Goal: Entertainment & Leisure: Consume media (video, audio)

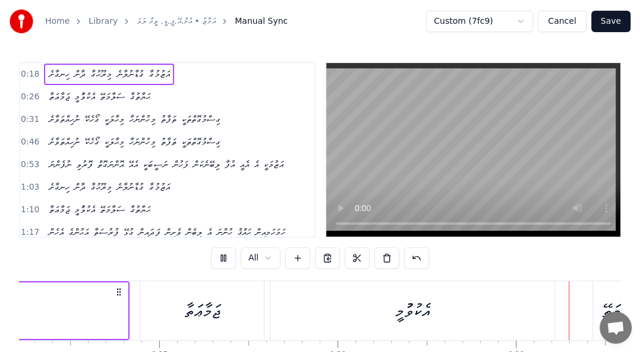
scroll to position [0, 5154]
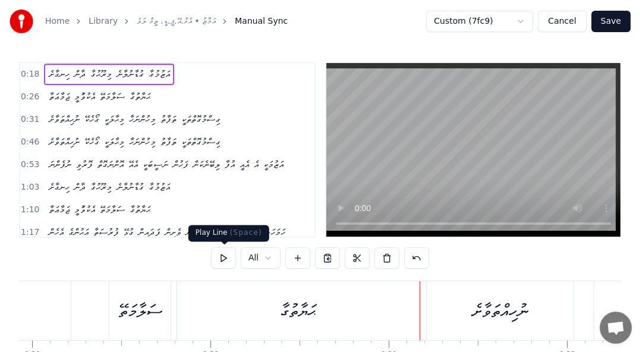
click at [219, 257] on button at bounding box center [223, 257] width 25 height 21
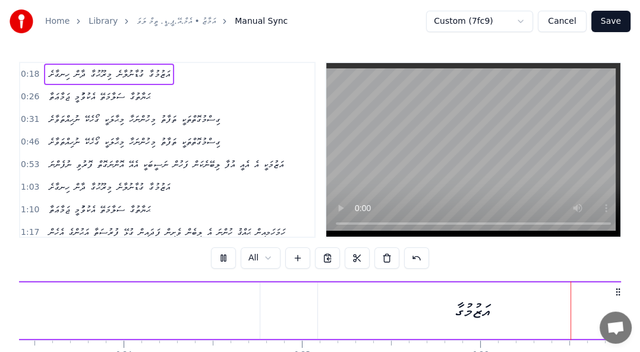
scroll to position [0, 4665]
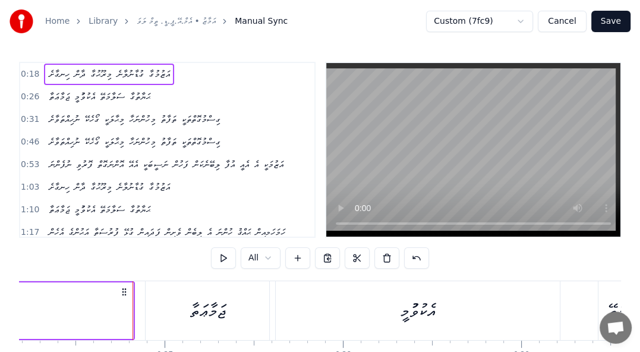
click at [222, 259] on button at bounding box center [223, 257] width 25 height 21
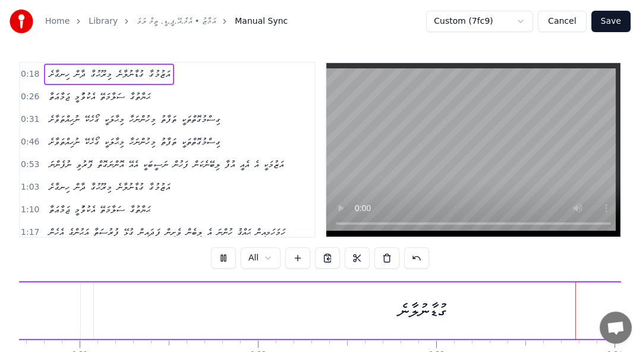
scroll to position [0, 4167]
click at [58, 74] on span "ހިނގާށެ" at bounding box center [59, 74] width 23 height 14
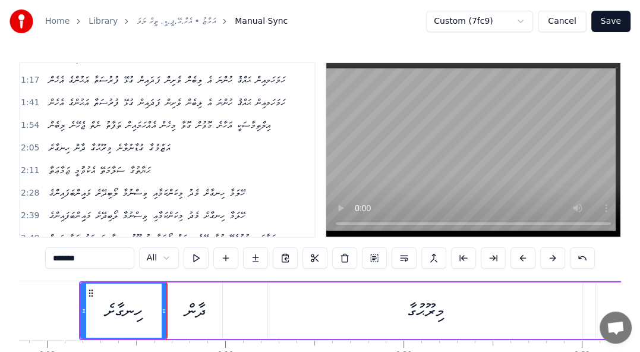
scroll to position [0, 0]
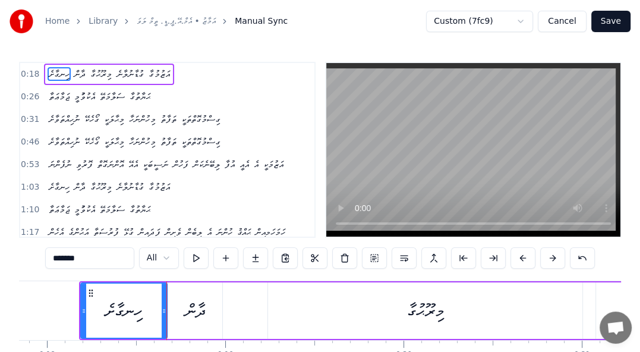
click at [83, 74] on span "ދާން" at bounding box center [80, 74] width 14 height 14
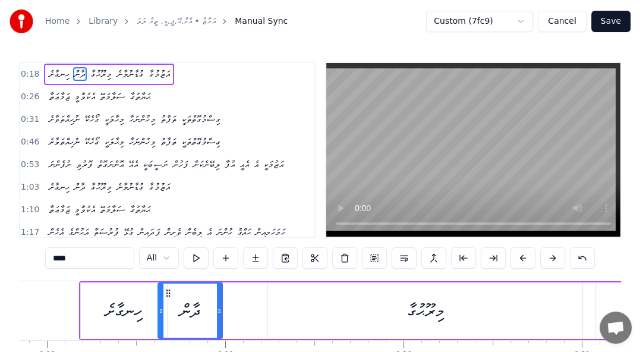
drag, startPoint x: 169, startPoint y: 310, endPoint x: 159, endPoint y: 309, distance: 10.2
click at [159, 309] on icon at bounding box center [161, 311] width 5 height 10
drag, startPoint x: 217, startPoint y: 309, endPoint x: 209, endPoint y: 309, distance: 8.3
click at [209, 309] on icon at bounding box center [210, 311] width 5 height 10
click at [51, 75] on span "ހިނގާށެ" at bounding box center [59, 74] width 23 height 14
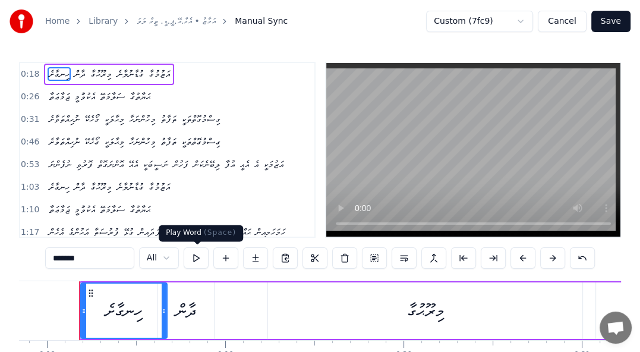
click at [192, 254] on button at bounding box center [196, 257] width 25 height 21
click at [192, 299] on div "ދާން" at bounding box center [186, 310] width 20 height 27
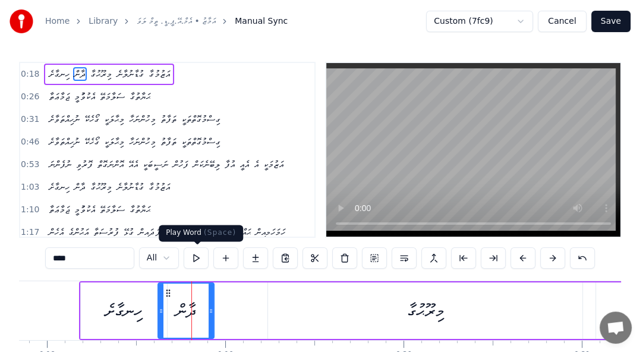
click at [193, 256] on button at bounding box center [196, 257] width 25 height 21
click at [134, 286] on div "ހިނގާށެ" at bounding box center [124, 310] width 86 height 56
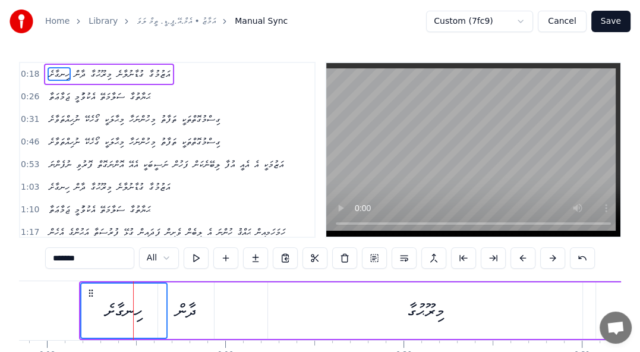
click at [185, 302] on div "ދާން" at bounding box center [186, 310] width 20 height 27
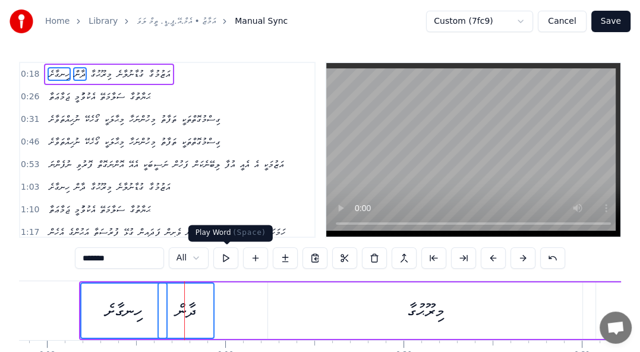
click at [223, 260] on button at bounding box center [225, 257] width 25 height 21
click at [198, 313] on div "ދާން" at bounding box center [186, 310] width 55 height 54
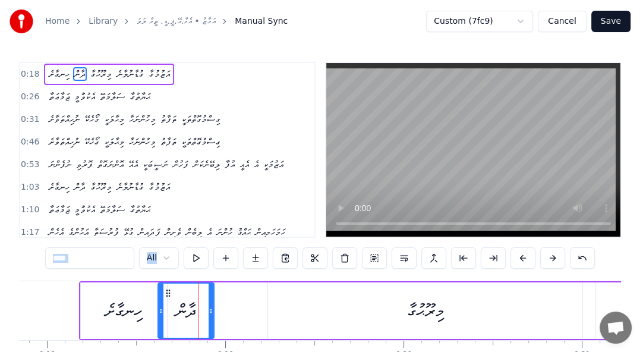
drag, startPoint x: 48, startPoint y: 271, endPoint x: 219, endPoint y: 339, distance: 184.2
click at [219, 339] on div "0:18 ހިނގާށެ ދާން މިރޫޙުގާ ގުޑާނުލާނެ އަޒުމުގާ 0:26 ޖަމާޢަތާ އެކުވުުމީ ސަލާމަތޭ…" at bounding box center [320, 231] width 602 height 339
click at [40, 280] on div "0:18 ހިނގާށެ ދާން މިރޫޙުގާ ގުޑާނުލާނެ އަޒުމުގާ 0:26 ޖަމާޢަތާ އެކުވުުމީ ސަލާމަތޭ…" at bounding box center [320, 231] width 602 height 339
click at [95, 295] on div "ހިނގާށެ" at bounding box center [124, 310] width 86 height 56
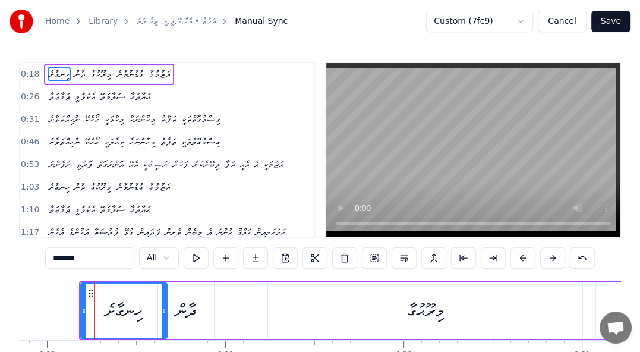
click at [183, 303] on div "ދާން" at bounding box center [186, 310] width 20 height 27
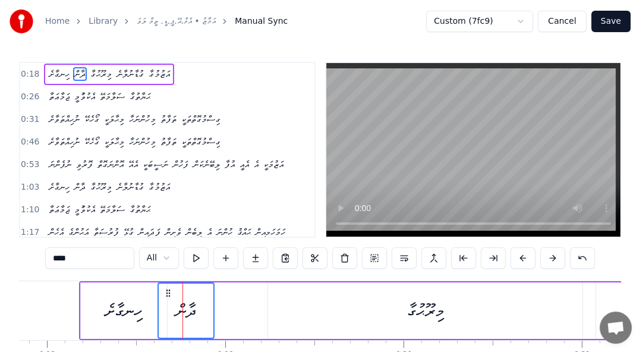
click at [105, 306] on div "ހިނގާށެ" at bounding box center [123, 310] width 37 height 27
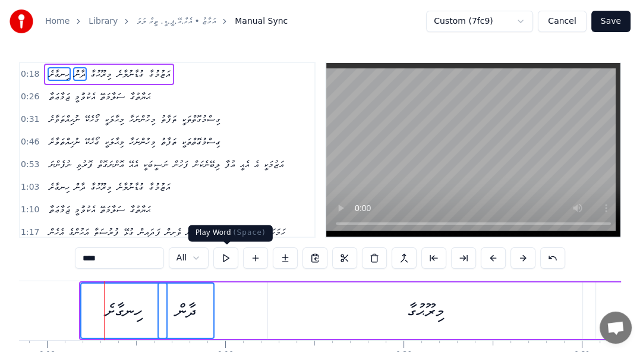
click at [228, 257] on button at bounding box center [225, 257] width 25 height 21
click at [115, 308] on div "ހިނގާށެ" at bounding box center [123, 310] width 37 height 27
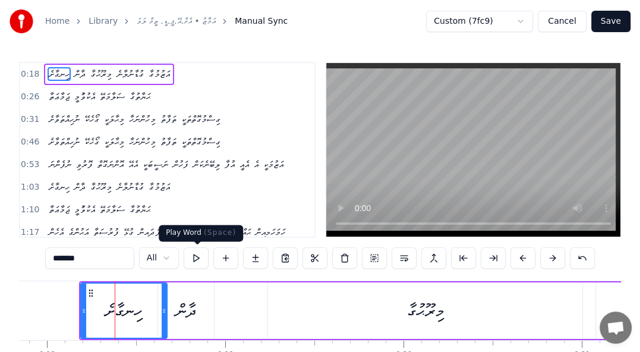
click at [195, 257] on button at bounding box center [196, 257] width 25 height 21
click at [188, 300] on div "ދާން" at bounding box center [186, 310] width 20 height 27
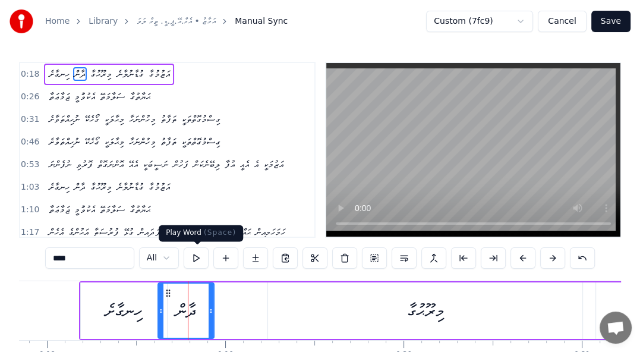
click at [194, 259] on button at bounding box center [196, 257] width 25 height 21
click at [415, 311] on div "މިރޫޙުގާ" at bounding box center [425, 310] width 37 height 27
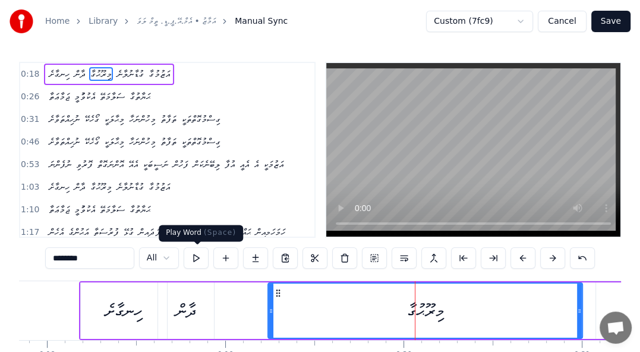
click at [198, 258] on button at bounding box center [196, 257] width 25 height 21
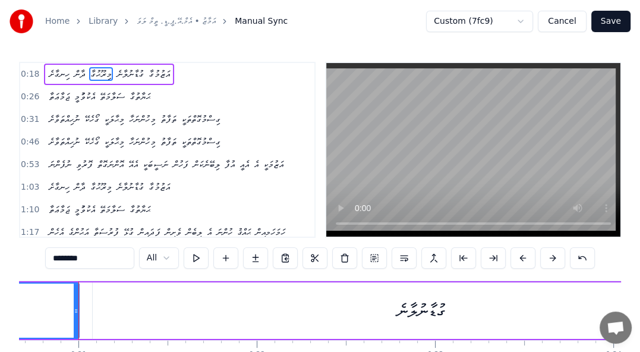
drag, startPoint x: 401, startPoint y: 309, endPoint x: 346, endPoint y: 311, distance: 55.8
click at [346, 311] on div "ގުޑާނުލާނެ" at bounding box center [421, 310] width 656 height 56
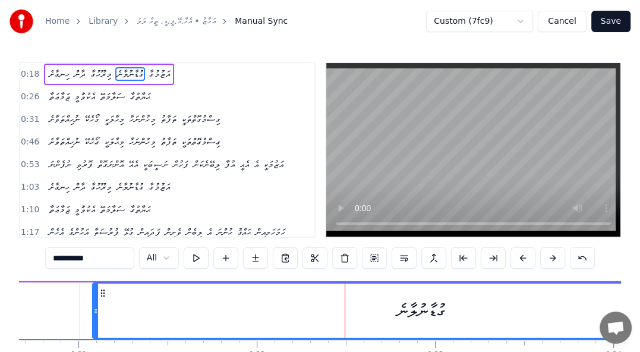
type input "********"
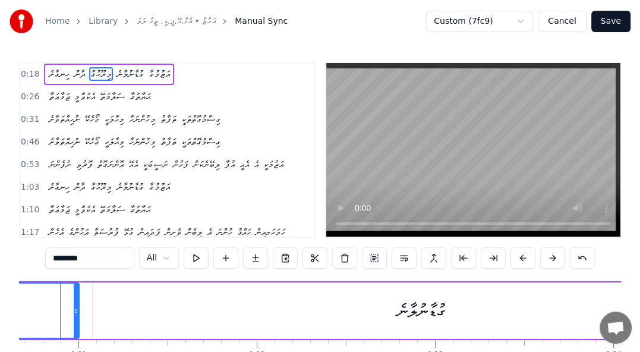
scroll to position [0, 3663]
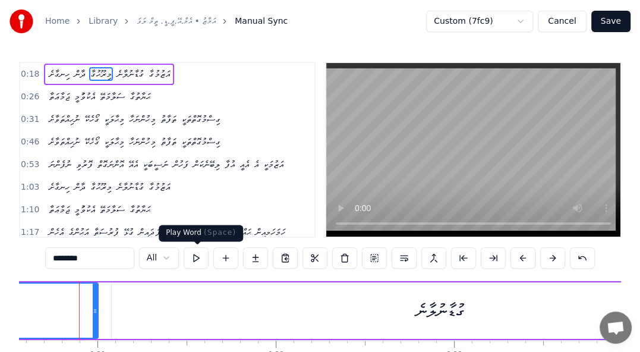
click at [205, 259] on button at bounding box center [196, 257] width 25 height 21
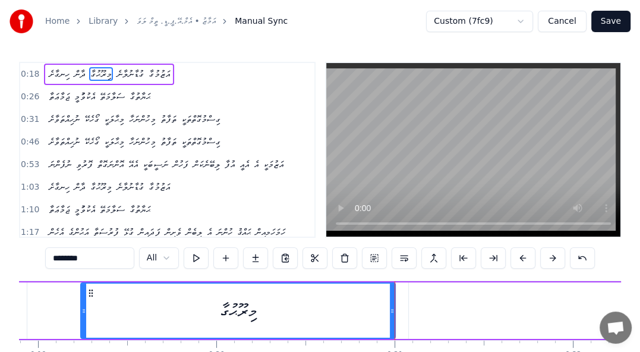
click at [78, 62] on div "0:18 ހިނގާށެ ދާން މިރޫޙުގާ ގުޑާނުލާނެ އަޒުމުގާ 0:26 ޖަމާޢަތާ އެކުވުުމީ ސަލާމަތޭ…" at bounding box center [167, 150] width 296 height 176
click at [72, 62] on div "0:18 ހިނގާށެ ދާން މިރޫޙުގާ ގުޑާނުލާނެ އަޒުމުގާ 0:26 ޖަމާޢަތާ އެކުވުުމީ ސަލާމަތޭ…" at bounding box center [167, 150] width 296 height 176
click at [174, 64] on div "ހިނގާށެ ދާން މިރޫޙުގާ ގުޑާނުލާނެ އަޒުމުގާ" at bounding box center [109, 74] width 130 height 21
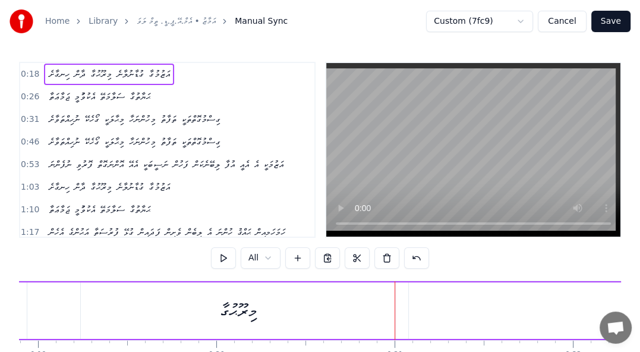
scroll to position [0, 3179]
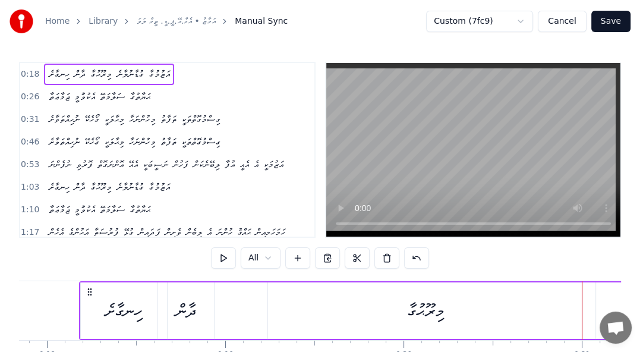
click at [174, 64] on div "ހިނގާށެ ދާން މިރޫޙުގާ ގުޑާނުލާނެ އަޒުމުގާ" at bounding box center [109, 74] width 130 height 21
click at [217, 253] on button at bounding box center [223, 257] width 25 height 21
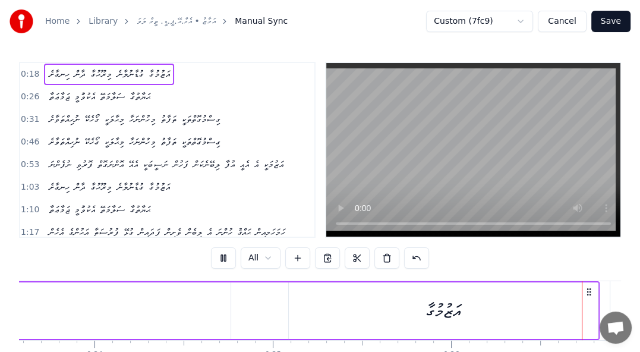
scroll to position [0, 4697]
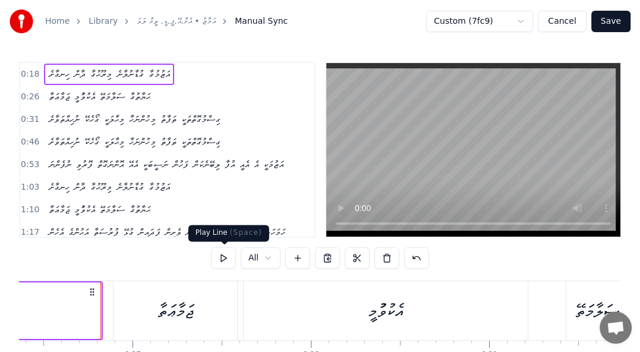
click at [223, 257] on button at bounding box center [223, 257] width 25 height 21
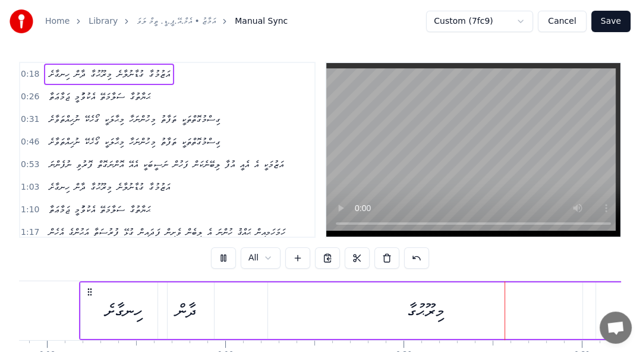
click at [223, 257] on button at bounding box center [223, 257] width 25 height 21
drag, startPoint x: 302, startPoint y: 306, endPoint x: 330, endPoint y: 311, distance: 28.3
click at [330, 311] on div "މިރޫޙުގާ" at bounding box center [425, 310] width 314 height 56
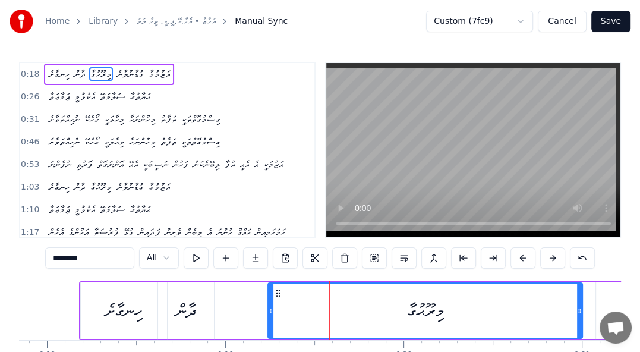
click at [274, 293] on icon at bounding box center [278, 293] width 10 height 10
click at [277, 293] on icon at bounding box center [278, 293] width 10 height 10
drag, startPoint x: 408, startPoint y: 312, endPoint x: 445, endPoint y: 306, distance: 37.9
click at [428, 311] on div "މިރޫޙުގާ" at bounding box center [425, 310] width 37 height 27
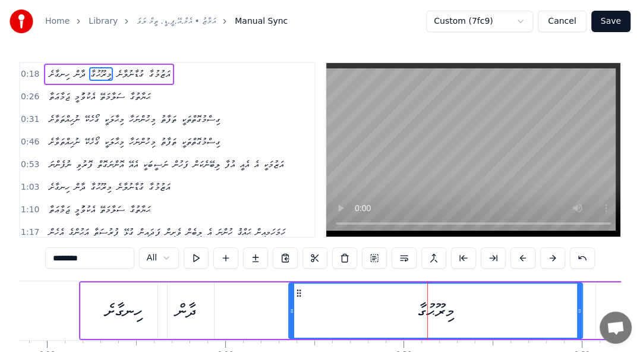
drag, startPoint x: 269, startPoint y: 304, endPoint x: 290, endPoint y: 303, distance: 20.8
click at [290, 303] on div at bounding box center [291, 310] width 5 height 54
click at [62, 61] on div "Home Library އަމާޒު • އެމް.އޭ.ޕީ.ޑީ. ތީމް ލަވަ Manual Sync Custom (7fc9) Cancel…" at bounding box center [320, 200] width 640 height 400
click at [63, 62] on div "0:18 ހިނގާށެ ދާން މިރޫޙުގާ ގުޑާނުލާނެ އަޒުމުގާ 0:26 ޖަމާޢަތާ އެކުވުުމީ ސަލާމަތޭ…" at bounding box center [167, 150] width 296 height 176
click at [63, 64] on div "ހިނގާށެ ދާން މިރޫޙުގާ ގުޑާނުލާނެ އަޒުމުގާ" at bounding box center [109, 74] width 130 height 21
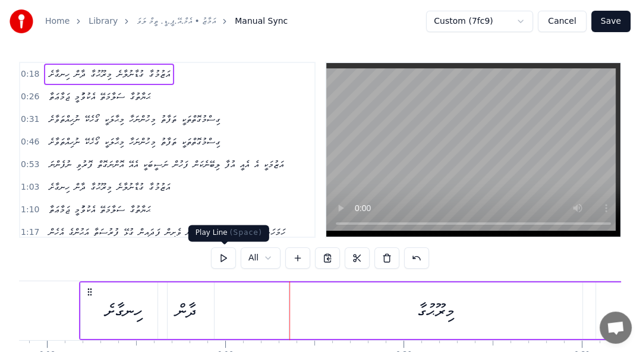
click at [220, 260] on button at bounding box center [223, 257] width 25 height 21
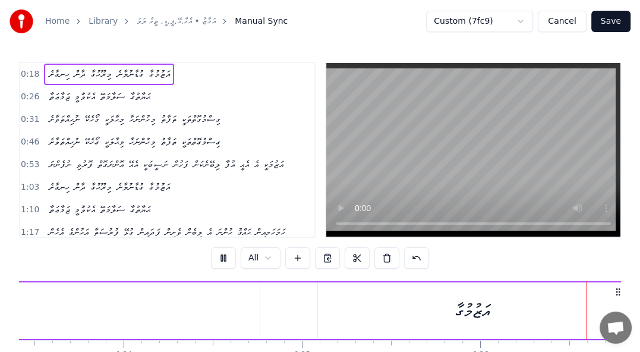
scroll to position [0, 4658]
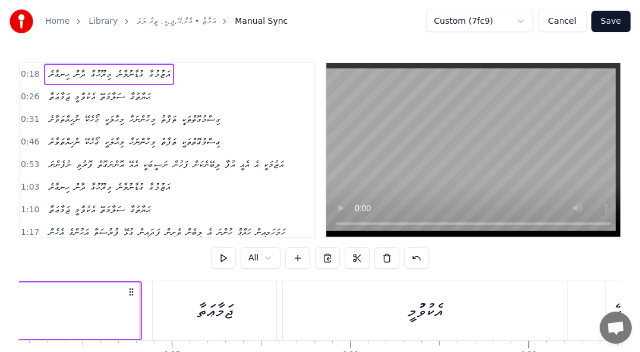
click at [96, 74] on span "މިރޫޙުގާ" at bounding box center [101, 74] width 24 height 14
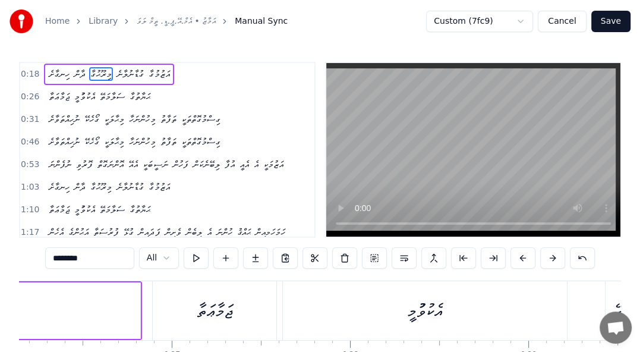
scroll to position [0, 3388]
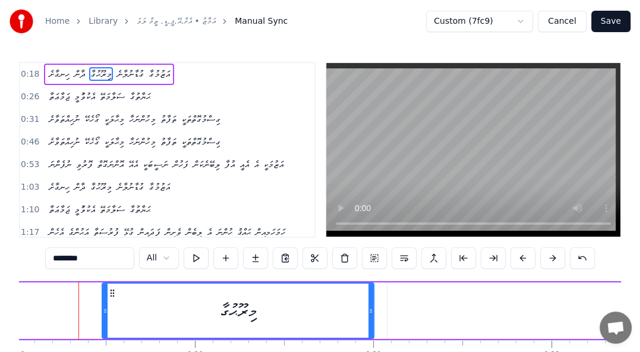
drag, startPoint x: 83, startPoint y: 310, endPoint x: 105, endPoint y: 309, distance: 22.0
click at [105, 309] on icon at bounding box center [105, 311] width 5 height 10
click at [53, 71] on span "ހިނގާށެ" at bounding box center [59, 74] width 23 height 14
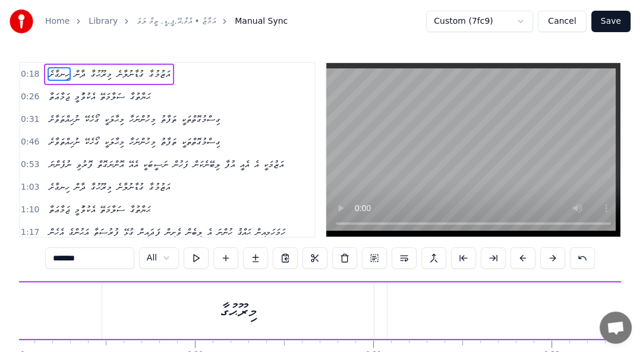
scroll to position [0, 3179]
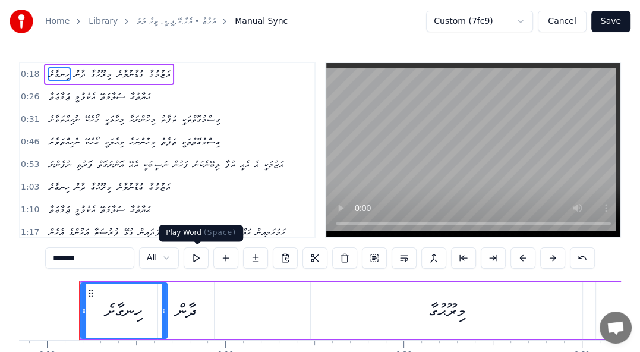
click at [197, 257] on button at bounding box center [196, 257] width 25 height 21
click at [196, 303] on div "ދާން" at bounding box center [186, 310] width 20 height 27
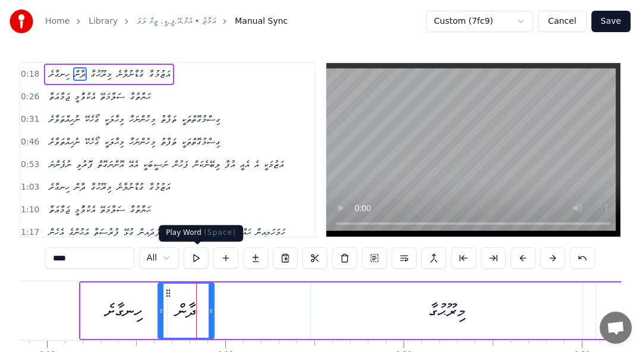
click at [197, 255] on button at bounding box center [196, 257] width 25 height 21
click at [442, 309] on div "މިރޫޙުގާ" at bounding box center [446, 310] width 37 height 27
type input "********"
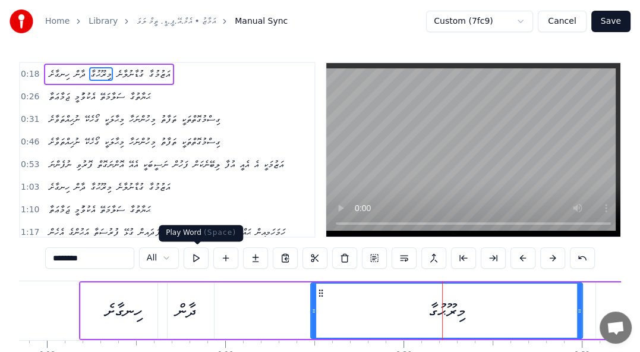
click at [197, 261] on button at bounding box center [196, 257] width 25 height 21
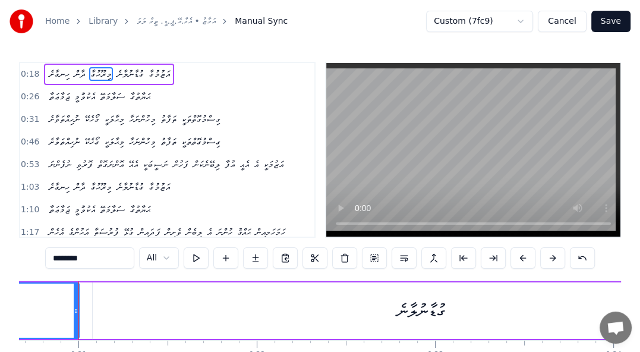
click at [174, 70] on div "ހިނގާށެ ދާން މިރޫޙުގާ ގުޑާނުލާނެ އަޒުމުގާ" at bounding box center [109, 74] width 130 height 21
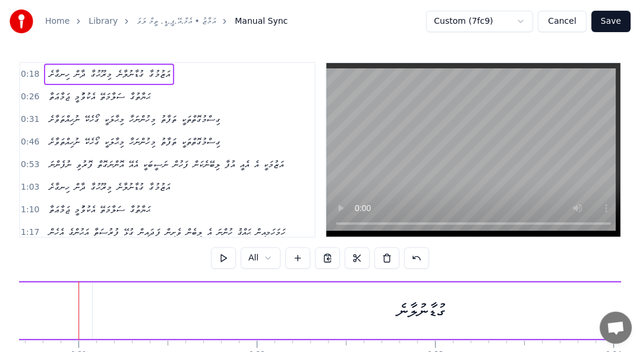
scroll to position [0, 3179]
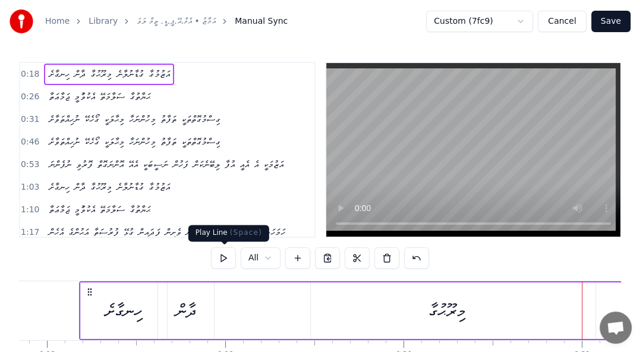
click at [226, 258] on button at bounding box center [223, 257] width 25 height 21
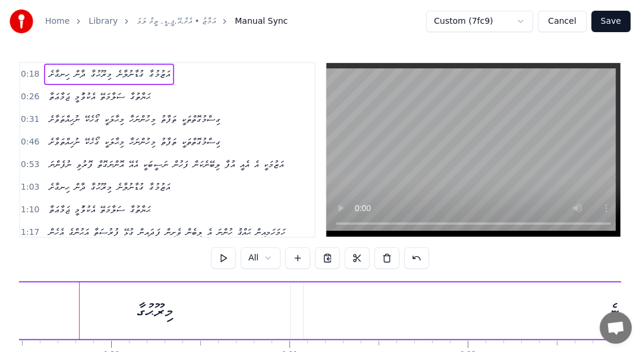
scroll to position [0, 3293]
click at [330, 296] on div "މިރޫޙުގާ" at bounding box center [332, 310] width 271 height 56
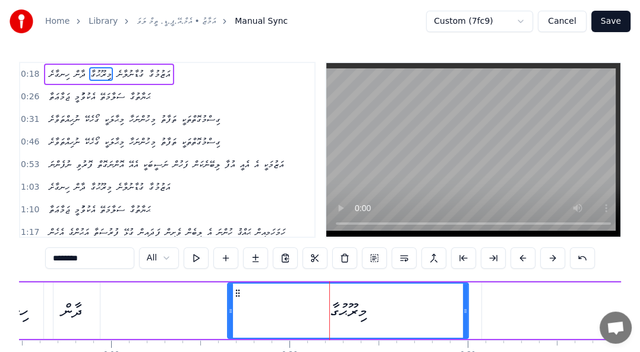
drag, startPoint x: 197, startPoint y: 309, endPoint x: 228, endPoint y: 311, distance: 30.9
click at [228, 311] on icon at bounding box center [230, 311] width 5 height 10
click at [164, 64] on div "ހިނގާށެ ދާން މިރޫޙުގާ ގުޑާނުލާނެ އަޒުމުގާ" at bounding box center [109, 74] width 130 height 21
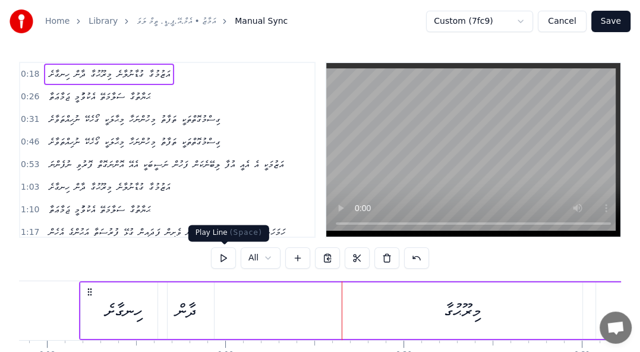
click at [224, 262] on button at bounding box center [223, 257] width 25 height 21
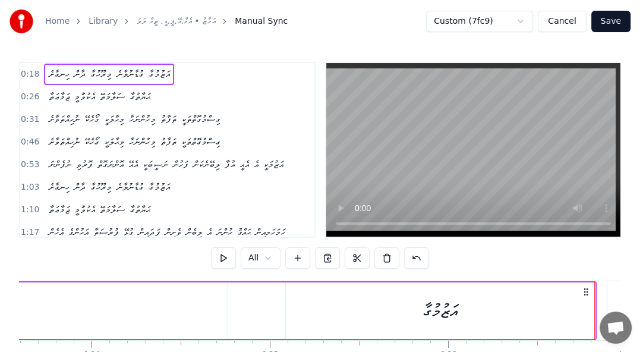
scroll to position [0, 4718]
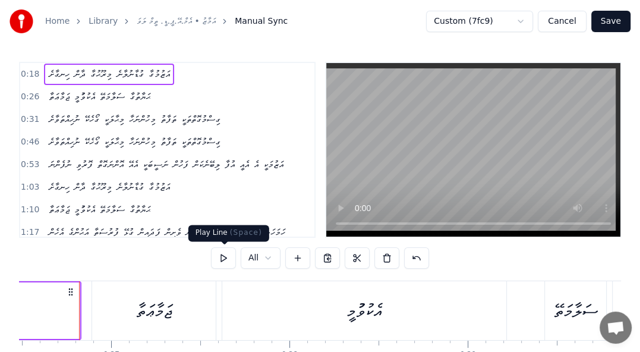
click at [224, 257] on button at bounding box center [223, 257] width 25 height 21
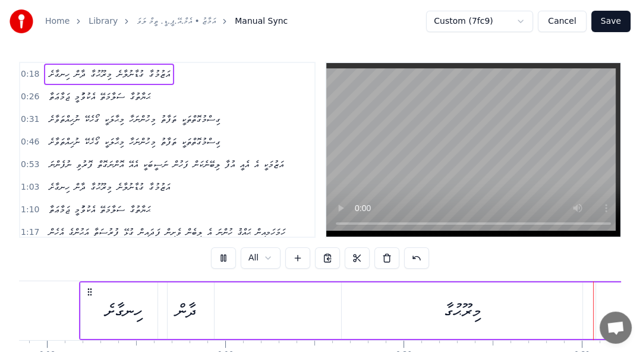
scroll to position [0, 3685]
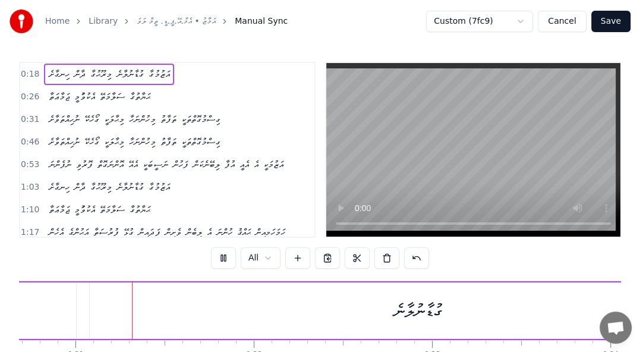
click at [182, 316] on div "ގުޑާނުލާނެ" at bounding box center [418, 310] width 656 height 56
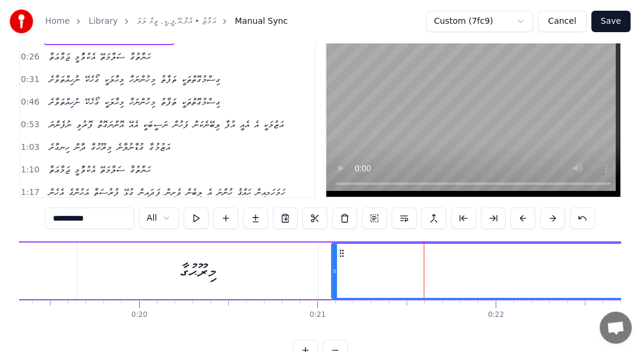
scroll to position [0, 3048]
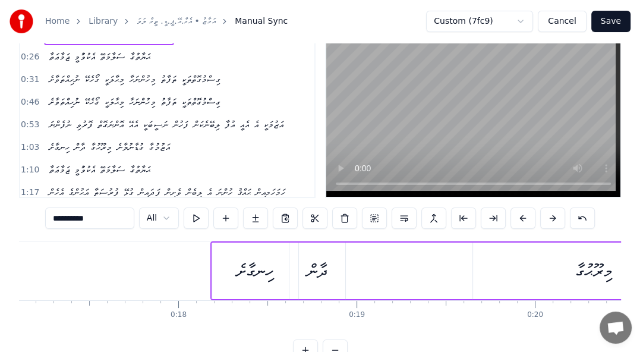
click at [309, 259] on div "ދާން" at bounding box center [317, 270] width 20 height 27
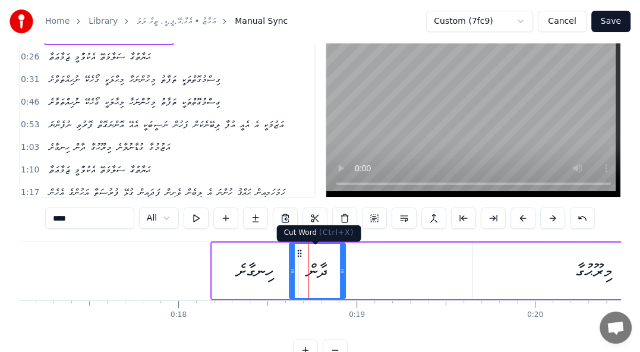
scroll to position [0, 0]
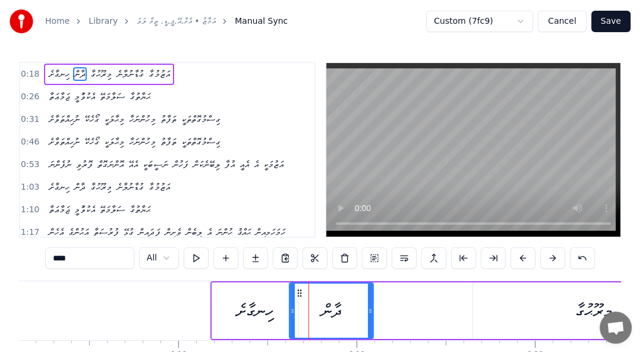
drag, startPoint x: 339, startPoint y: 314, endPoint x: 367, endPoint y: 314, distance: 27.9
click at [368, 314] on icon at bounding box center [370, 311] width 5 height 10
click at [272, 283] on div "ހިނގާށެ" at bounding box center [255, 310] width 86 height 56
type input "*******"
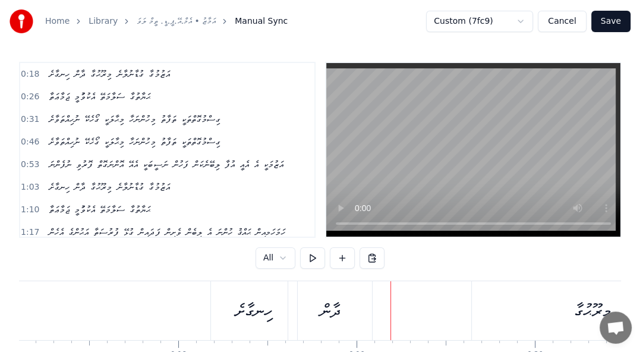
click at [113, 77] on span "މިރޫޙުގާ" at bounding box center [101, 74] width 24 height 14
click at [162, 64] on div "ހިނގާށެ ދާން މިރޫޙުގާ ގުޑާނުލާނެ އަޒުމުގާ" at bounding box center [109, 74] width 130 height 21
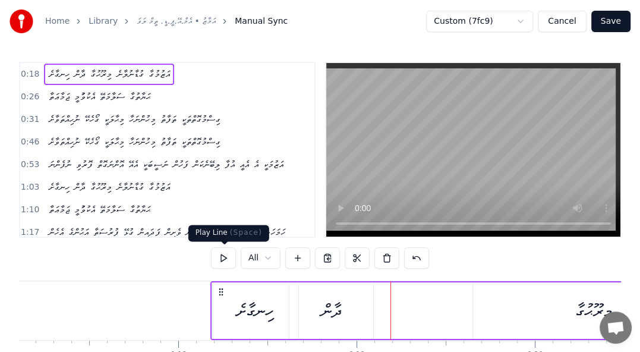
click at [226, 261] on button at bounding box center [223, 257] width 25 height 21
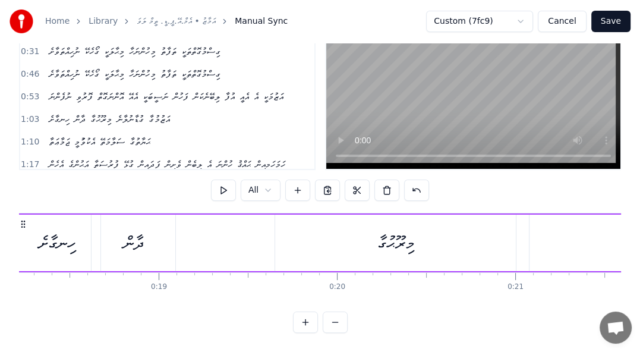
scroll to position [0, 3161]
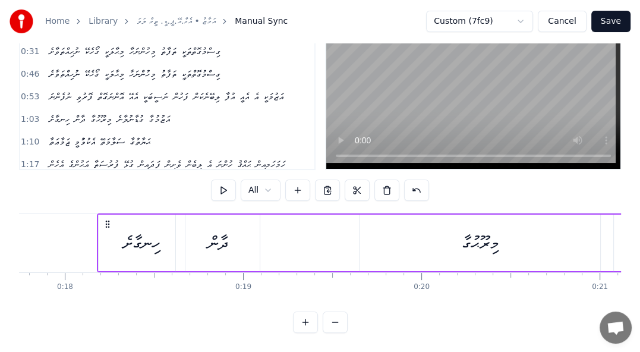
drag, startPoint x: 258, startPoint y: 224, endPoint x: 265, endPoint y: 225, distance: 6.6
click at [228, 218] on div "ދާން" at bounding box center [218, 242] width 84 height 56
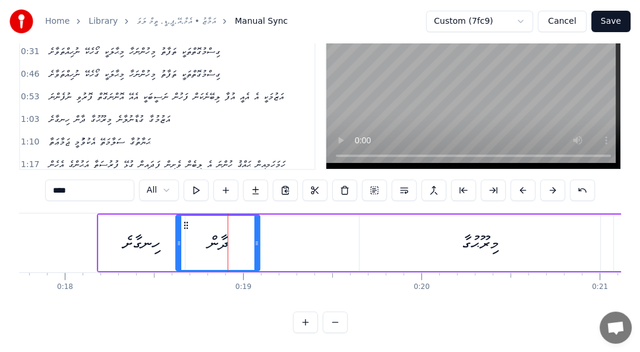
scroll to position [0, 0]
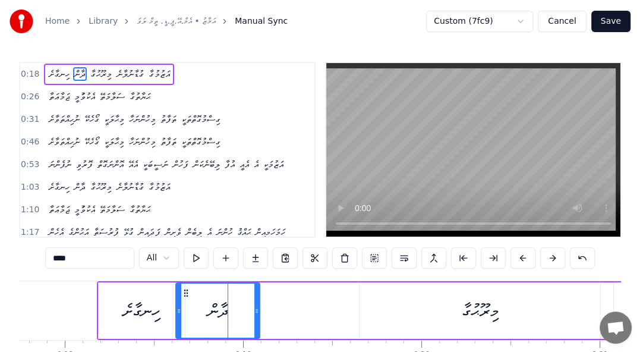
drag, startPoint x: 229, startPoint y: 292, endPoint x: 268, endPoint y: 293, distance: 38.6
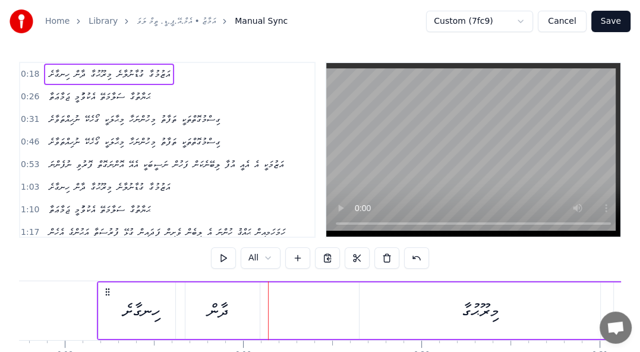
drag, startPoint x: 212, startPoint y: 283, endPoint x: 229, endPoint y: 285, distance: 16.8
click at [229, 285] on div "ދާން" at bounding box center [218, 310] width 84 height 56
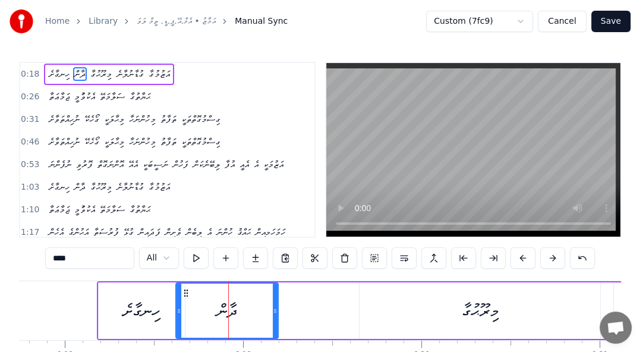
drag, startPoint x: 257, startPoint y: 308, endPoint x: 275, endPoint y: 307, distance: 18.4
click at [275, 307] on icon at bounding box center [275, 311] width 5 height 10
click at [152, 66] on div "ހިނގާށެ ދާން މިރޫޙުގާ ގުޑާނުލާނެ އަޒުމުގާ" at bounding box center [109, 74] width 130 height 21
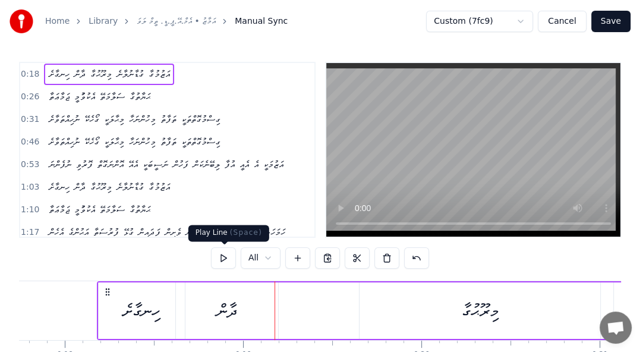
click at [219, 260] on button at bounding box center [223, 257] width 25 height 21
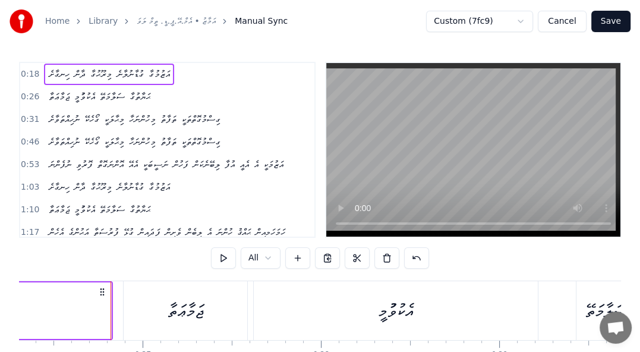
scroll to position [78, 0]
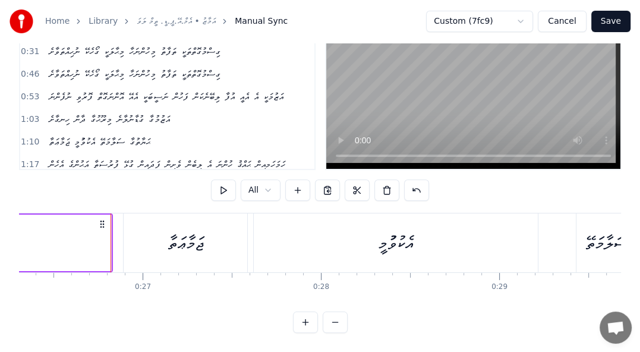
drag, startPoint x: 114, startPoint y: 303, endPoint x: 102, endPoint y: 302, distance: 12.5
click at [102, 302] on div "0:18 ހިނގާށެ ދާން މިރޫޙުގާ ގުޑާނުލާނެ އަޒުމުގާ 0:26 ޖަމާޢަތާ އެކުވުުމީ ސަލާމަތޭ…" at bounding box center [320, 163] width 602 height 339
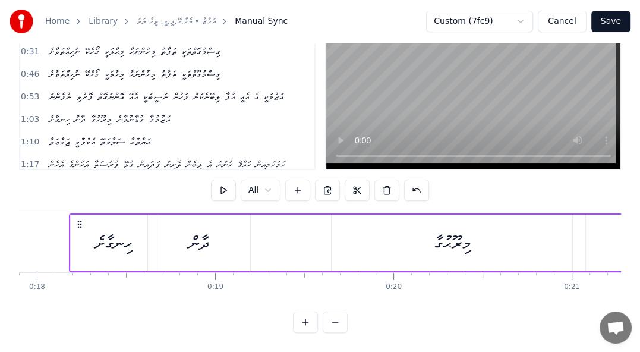
scroll to position [0, 3105]
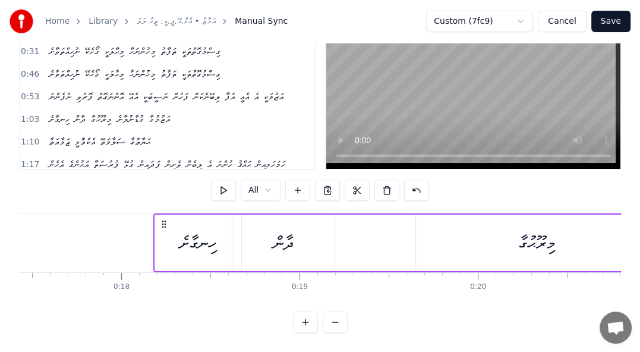
click at [334, 322] on button at bounding box center [334, 321] width 25 height 21
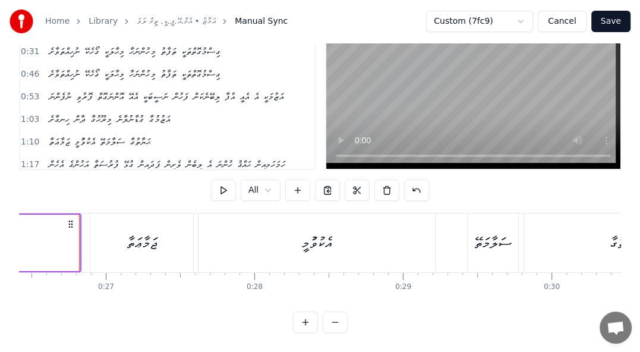
scroll to position [0, 0]
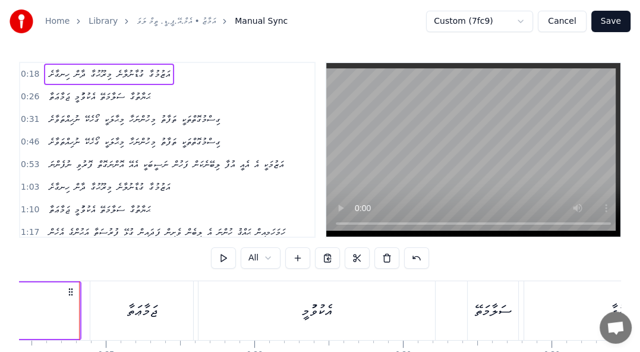
click at [116, 83] on div "ހިނގާށެ ދާން މިރޫޙުގާ ގުޑާނުލާނެ އަޒުމުގާ" at bounding box center [109, 74] width 130 height 21
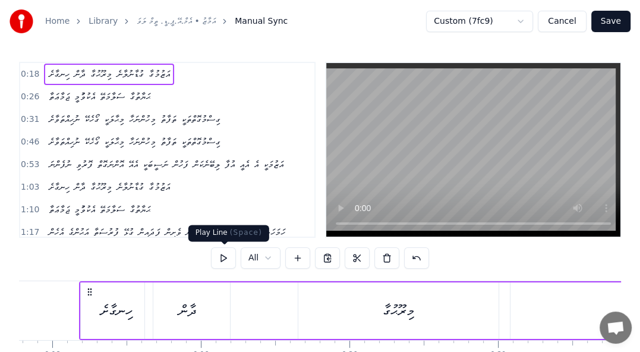
click at [221, 255] on button at bounding box center [223, 257] width 25 height 21
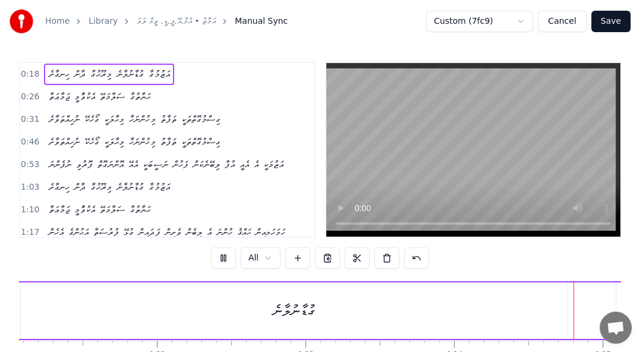
scroll to position [0, 3639]
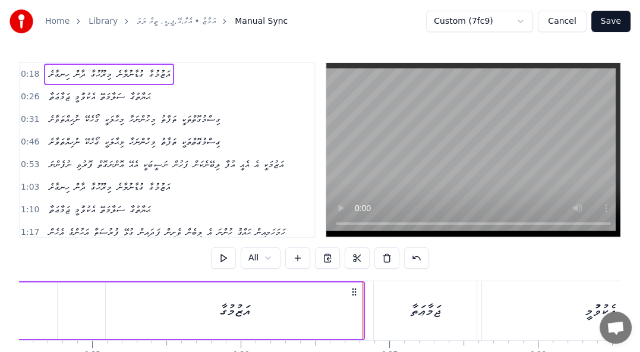
click at [100, 77] on span "މިރޫޙުގާ" at bounding box center [101, 74] width 24 height 14
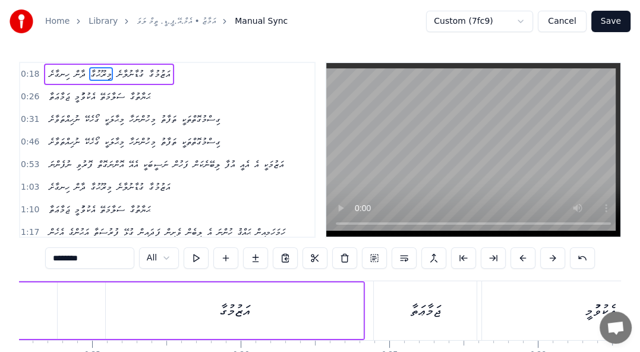
scroll to position [0, 2857]
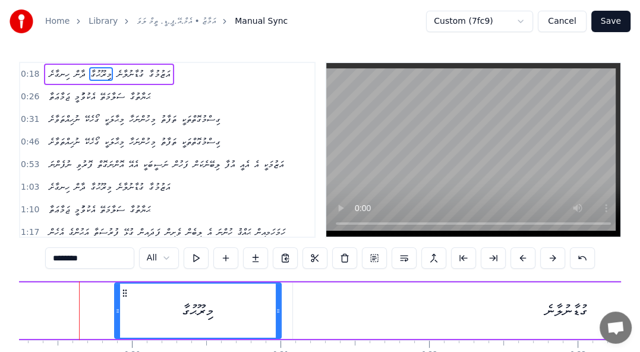
drag, startPoint x: 81, startPoint y: 309, endPoint x: 115, endPoint y: 311, distance: 33.9
click at [115, 311] on icon at bounding box center [117, 311] width 5 height 10
click at [157, 63] on div "0:18 ހިނގާށެ ދާން މިރޫޙުގާ ގުޑާނުލާނެ އަޒުމުގާ" at bounding box center [167, 74] width 294 height 23
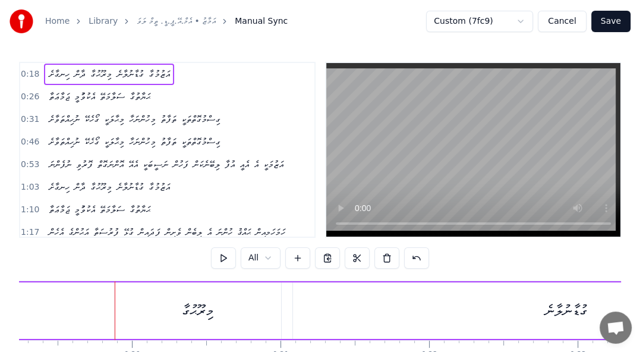
scroll to position [0, 2639]
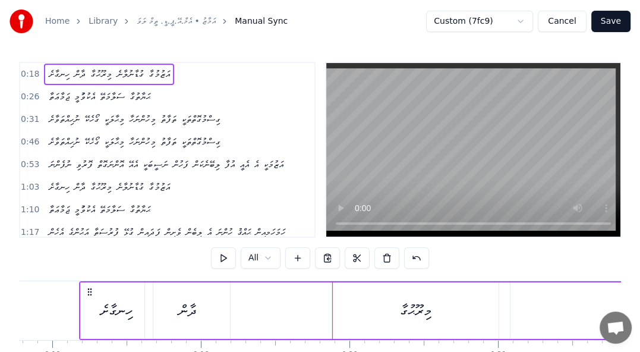
click at [226, 259] on button at bounding box center [223, 257] width 25 height 21
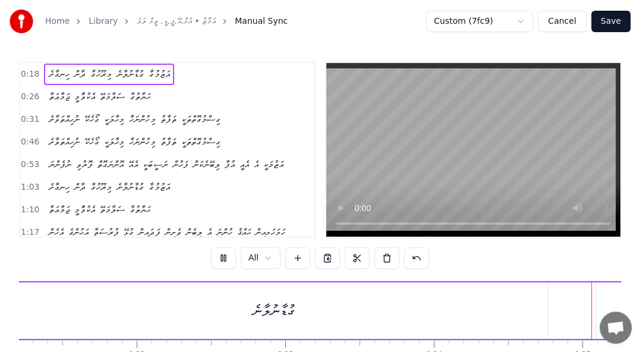
scroll to position [0, 3662]
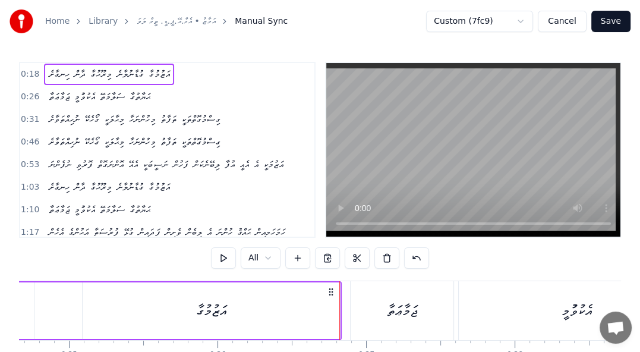
click at [75, 67] on span "ދާން" at bounding box center [80, 74] width 14 height 14
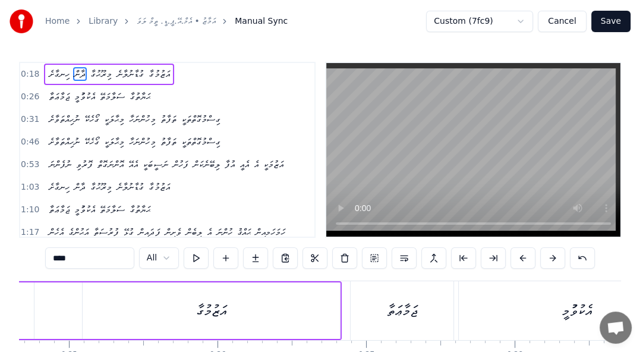
scroll to position [0, 2703]
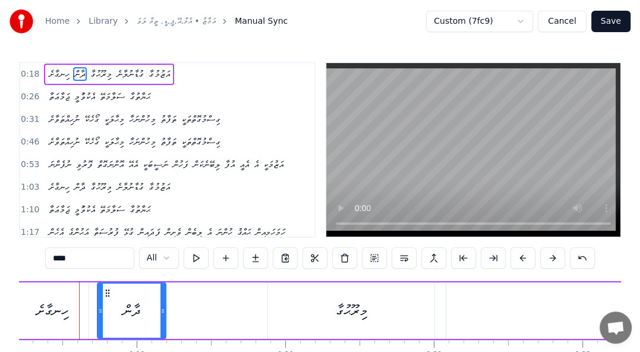
drag, startPoint x: 82, startPoint y: 309, endPoint x: 99, endPoint y: 306, distance: 16.8
click at [99, 306] on icon at bounding box center [100, 311] width 5 height 10
click at [66, 64] on div "ހިނގާށެ ދާން މިރޫޙުގާ ގުޑާނުލާނެ އަޒުމުގާ" at bounding box center [109, 74] width 130 height 21
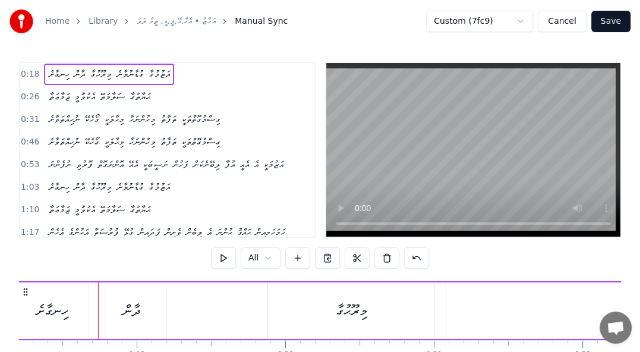
scroll to position [0, 2639]
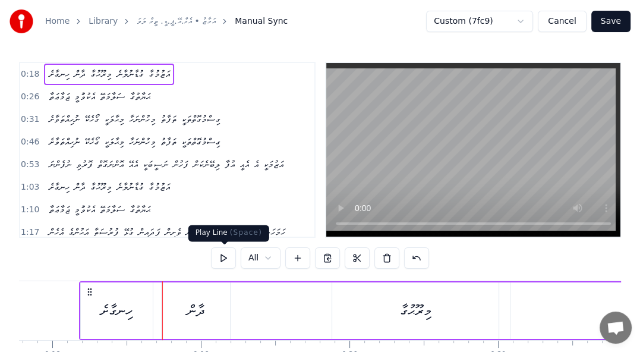
click at [222, 257] on button at bounding box center [223, 257] width 25 height 21
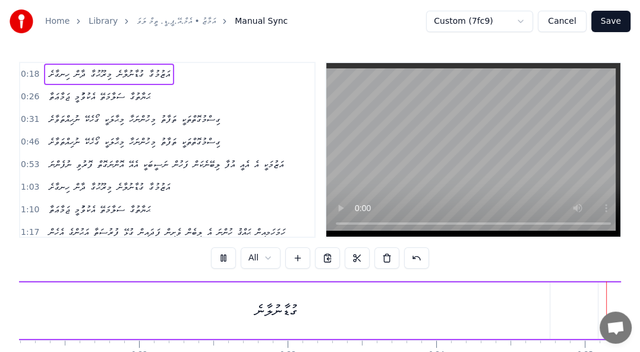
scroll to position [0, 3661]
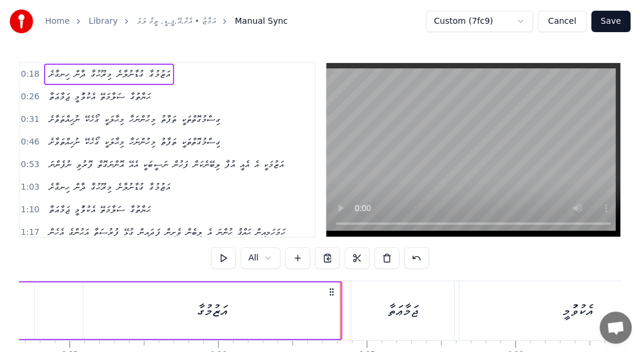
click at [97, 87] on div "ޖަމާޢަތާ އެކުވުުމީ ސަލާމަތޭ ޙަޔާތުގާ" at bounding box center [99, 96] width 111 height 21
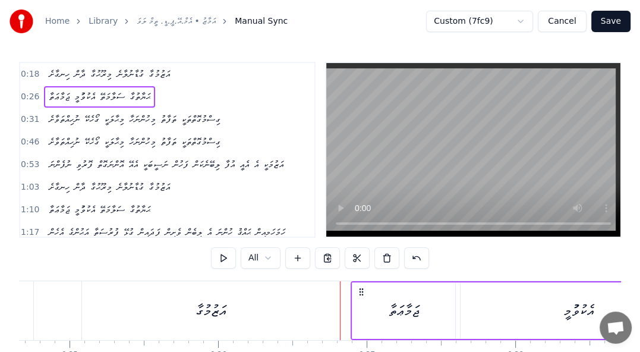
click at [97, 87] on div "ޖަމާޢަތާ އެކުވުުމީ ސަލާމަތޭ ޙަޔާތުގާ" at bounding box center [99, 96] width 111 height 21
click at [220, 252] on button at bounding box center [223, 257] width 25 height 21
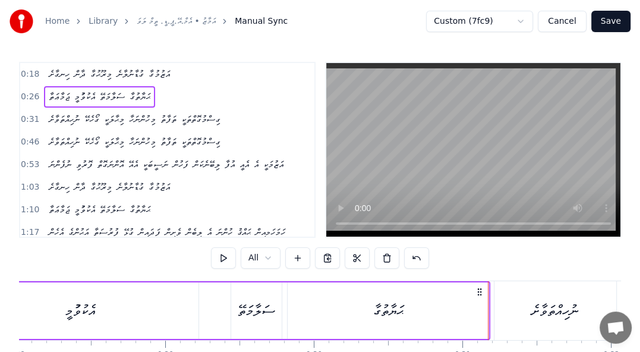
click at [86, 96] on span "އެކުވުުމީ" at bounding box center [84, 97] width 23 height 14
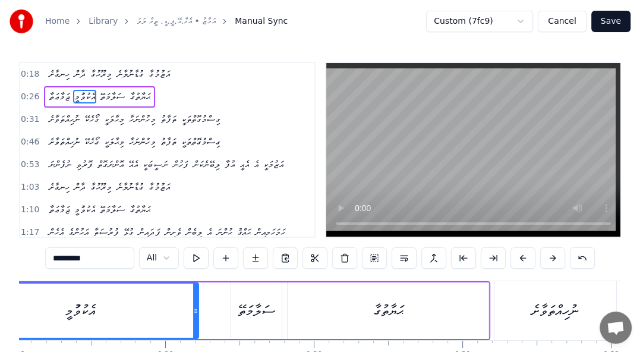
scroll to position [0, 4041]
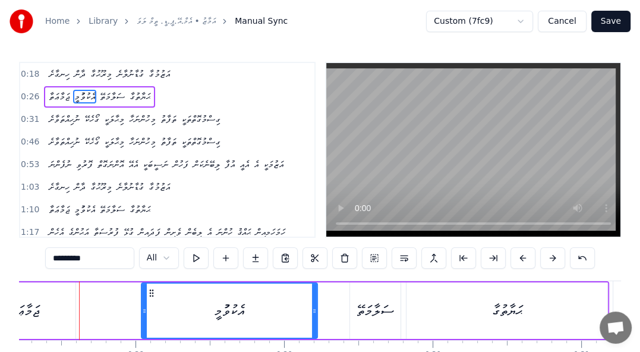
drag, startPoint x: 81, startPoint y: 308, endPoint x: 143, endPoint y: 313, distance: 61.4
click at [143, 313] on icon at bounding box center [144, 311] width 5 height 10
click at [126, 87] on div "ޖަމާޢަތާ އެކުވުުމީ ސަލާމަތޭ ޙަޔާތުގާ" at bounding box center [99, 96] width 111 height 21
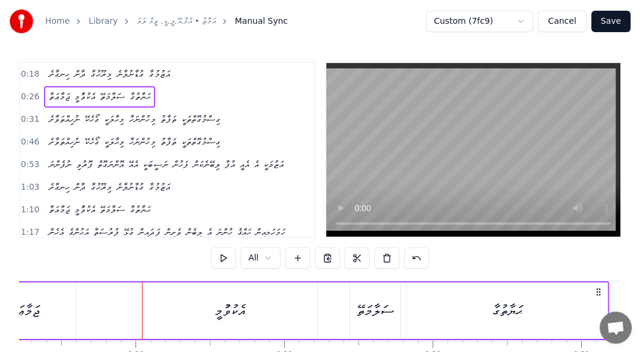
scroll to position [0, 3933]
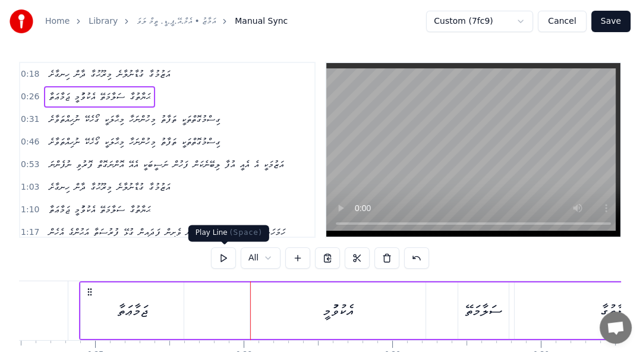
click at [224, 257] on button at bounding box center [223, 257] width 25 height 21
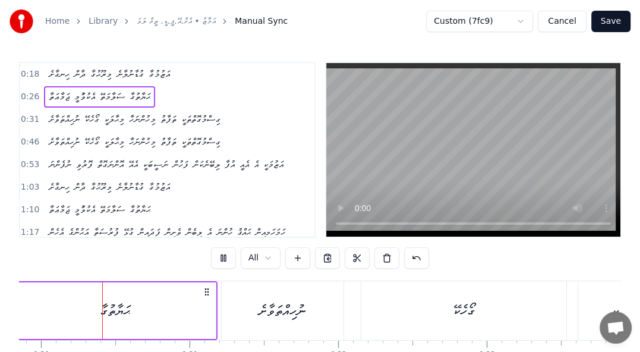
click at [327, 313] on div "ނުހިއްތަވާށެ" at bounding box center [283, 310] width 122 height 59
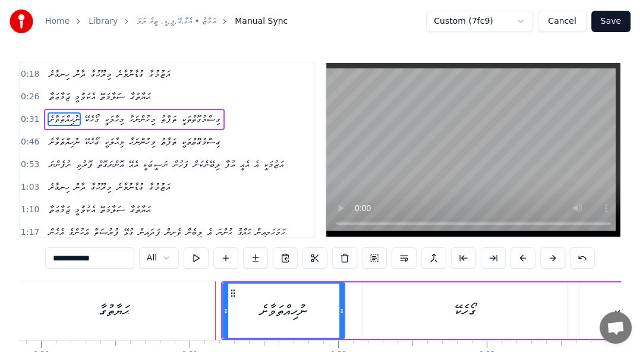
click at [77, 92] on span "އެކުވުުމީ" at bounding box center [84, 97] width 23 height 14
type input "*********"
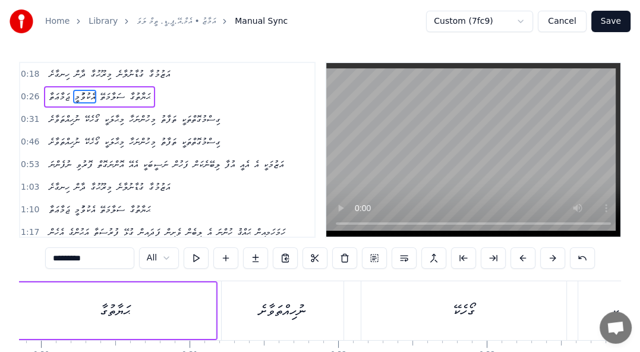
scroll to position [0, 4103]
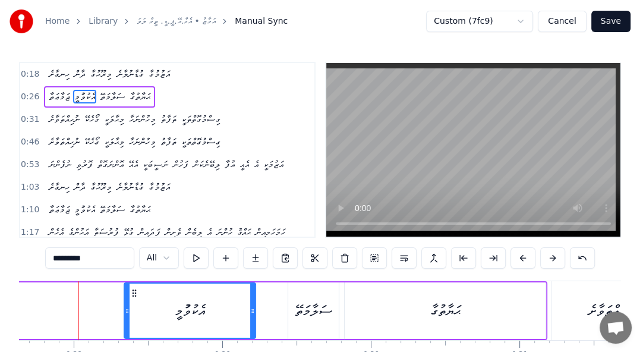
drag, startPoint x: 82, startPoint y: 308, endPoint x: 126, endPoint y: 306, distance: 44.0
click at [126, 306] on icon at bounding box center [127, 311] width 5 height 10
click at [134, 86] on div "ޖަމާޢަތާ އެކުވުުމީ ސަލާމަތޭ ޙަޔާތުގާ" at bounding box center [99, 96] width 111 height 21
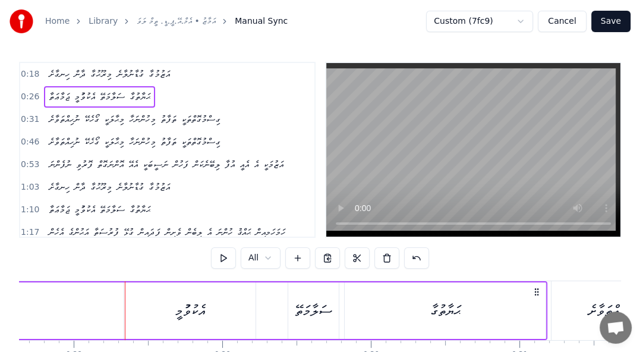
scroll to position [0, 3933]
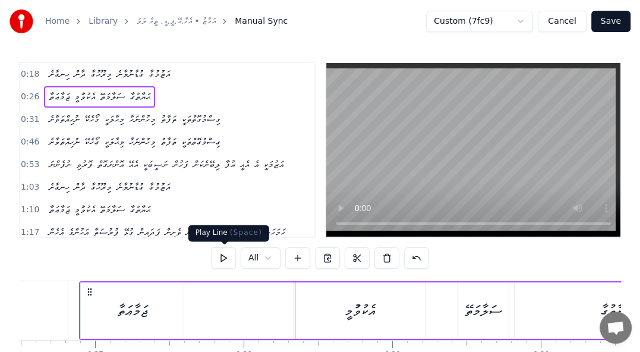
click at [222, 257] on button at bounding box center [223, 257] width 25 height 21
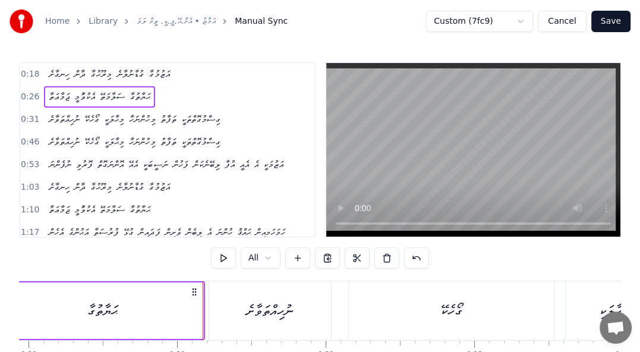
click at [73, 97] on span "އެކުވުުމީ" at bounding box center [84, 97] width 23 height 14
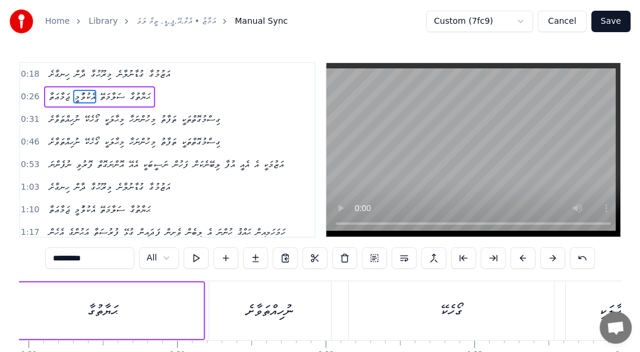
scroll to position [0, 4146]
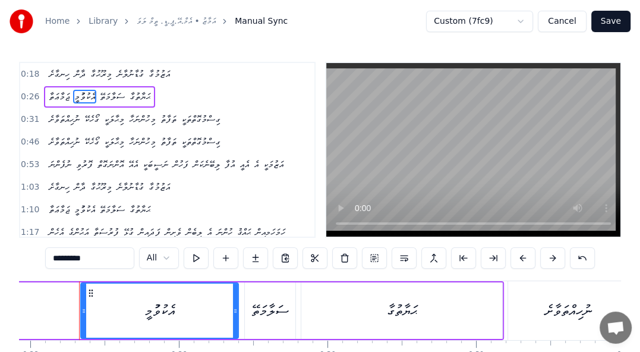
drag, startPoint x: 209, startPoint y: 309, endPoint x: 235, endPoint y: 306, distance: 26.4
click at [235, 306] on icon at bounding box center [235, 311] width 5 height 10
click at [97, 86] on div "ޖަމާޢަތާ އެކުވުުމީ ސަލާމަތޭ ޙަޔާތުގާ" at bounding box center [99, 96] width 111 height 21
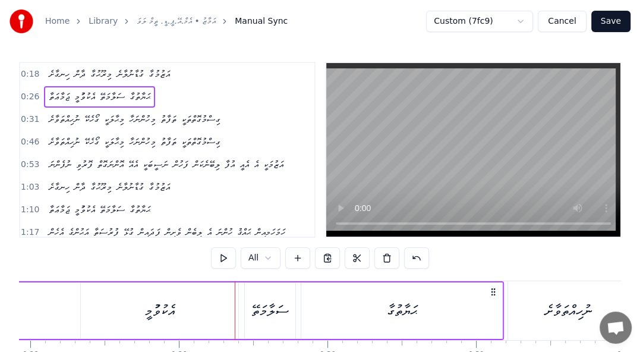
scroll to position [0, 3933]
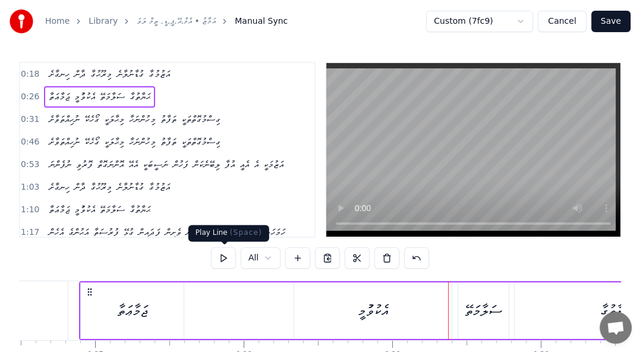
click at [223, 252] on button at bounding box center [223, 257] width 25 height 21
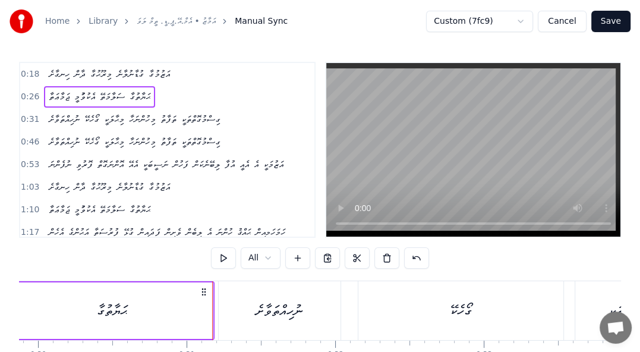
click at [77, 105] on div "ޖަމާޢަތާ އެކުވުުމީ ސަލާމަތޭ ޙަޔާތުގާ" at bounding box center [99, 96] width 111 height 21
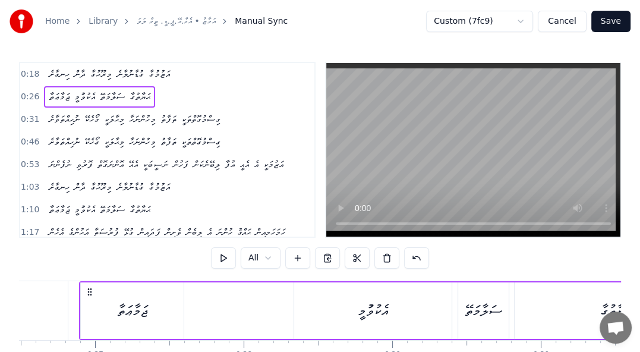
click at [80, 99] on span "އެކުވުުމީ" at bounding box center [84, 97] width 23 height 14
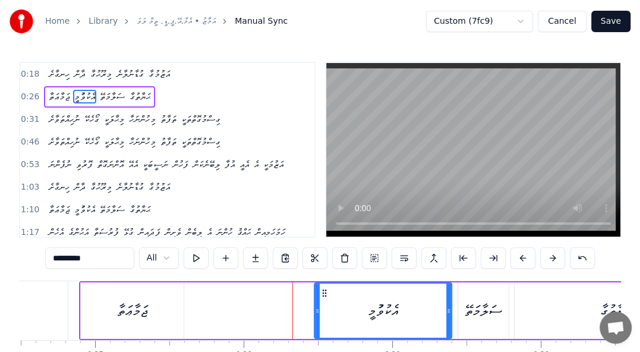
drag, startPoint x: 297, startPoint y: 312, endPoint x: 317, endPoint y: 311, distance: 20.2
click at [317, 311] on icon at bounding box center [317, 311] width 5 height 10
click at [114, 84] on div "0:18 ހިނގާށެ ދާން މިރޫޙުގާ ގުޑާނުލާނެ އަޒުމުގާ" at bounding box center [167, 74] width 294 height 23
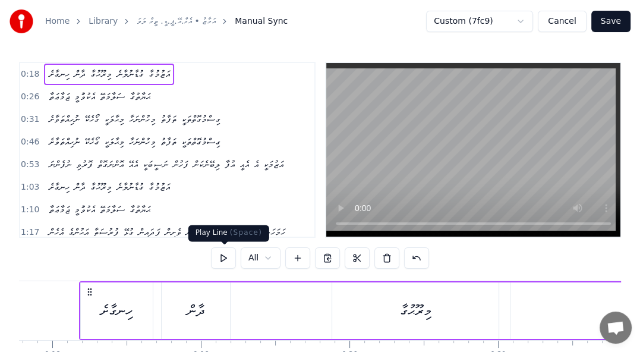
click at [222, 259] on button at bounding box center [223, 257] width 25 height 21
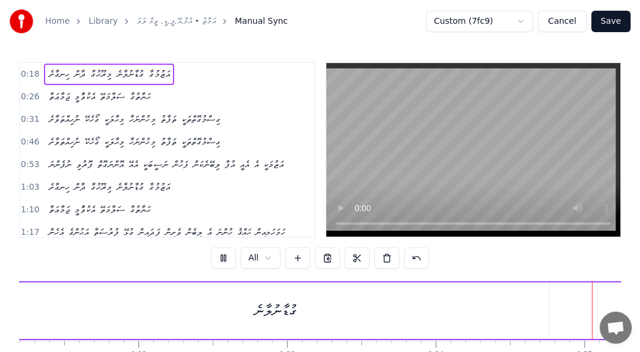
scroll to position [0, 3659]
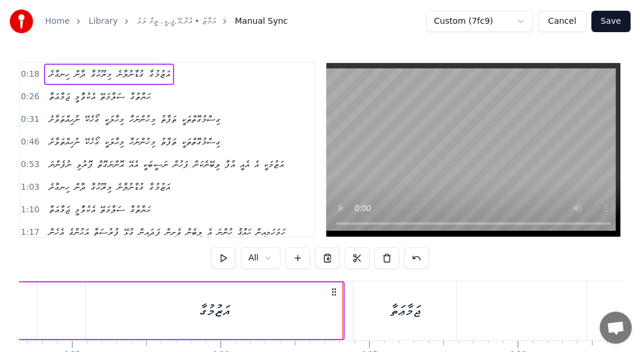
click at [97, 87] on div "ޖަމާޢަތާ އެކުވުުމީ ސަލާމަތޭ ޙަޔާތުގާ" at bounding box center [99, 96] width 111 height 21
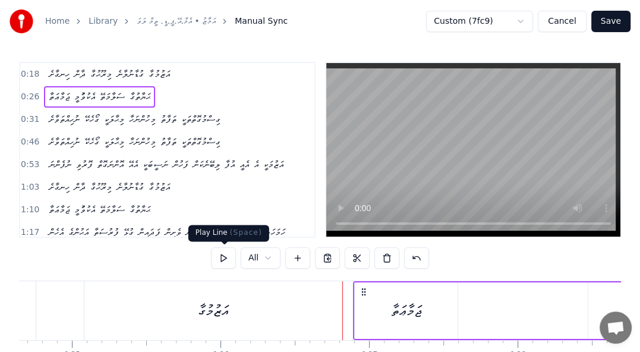
click at [224, 258] on button at bounding box center [223, 257] width 25 height 21
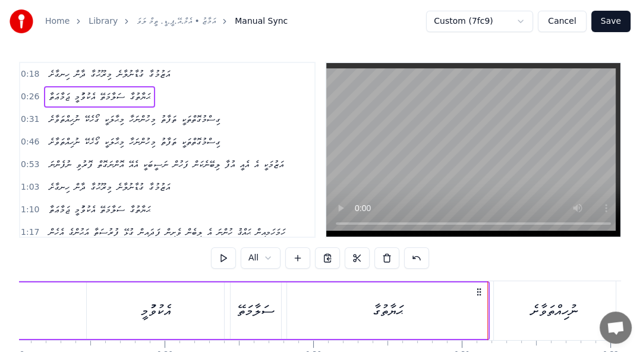
click at [109, 314] on div "އެކުވުުމީ" at bounding box center [155, 310] width 137 height 56
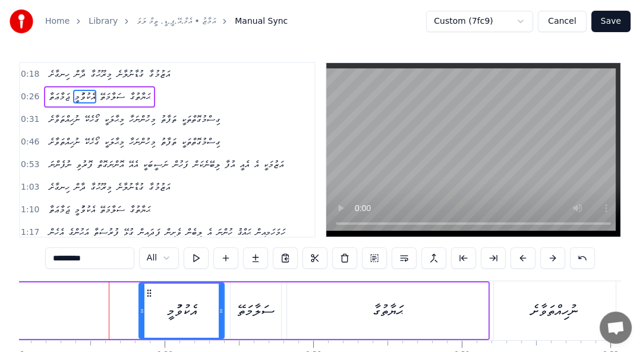
drag, startPoint x: 88, startPoint y: 311, endPoint x: 140, endPoint y: 313, distance: 52.3
click at [140, 313] on icon at bounding box center [142, 311] width 5 height 10
click at [140, 86] on div "ޖަމާޢަތާ އެކުވުުމީ ސަލާމަތޭ ޙަޔާތުގާ" at bounding box center [99, 96] width 111 height 21
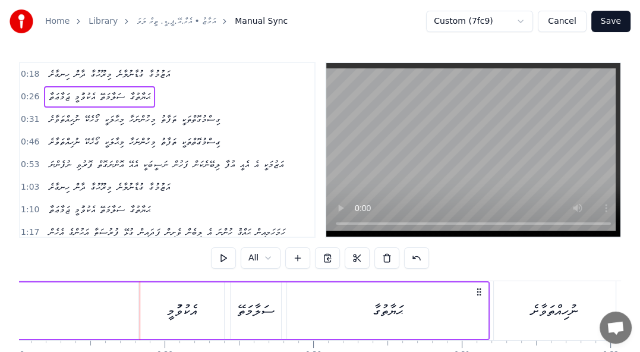
scroll to position [0, 3933]
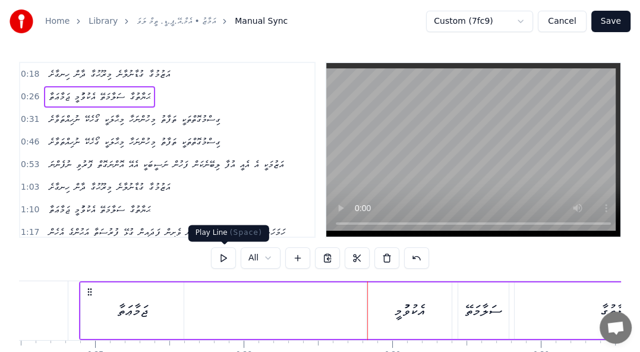
click at [225, 261] on button at bounding box center [223, 257] width 25 height 21
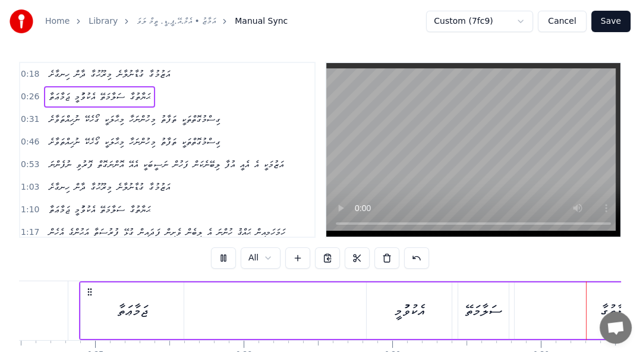
scroll to position [0, 4451]
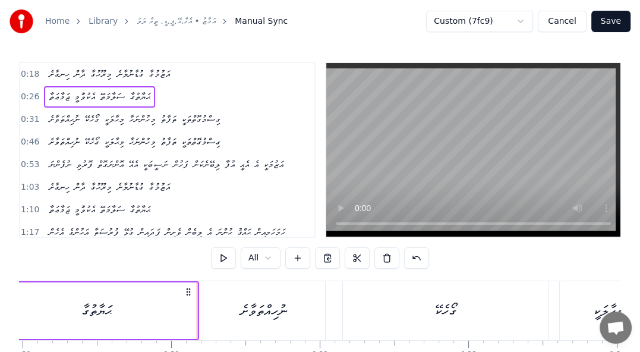
click at [149, 97] on div "ޖަމާޢަތާ އެކުވުުމީ ސަލާމަތޭ ޙަޔާތުގާ" at bounding box center [99, 96] width 111 height 21
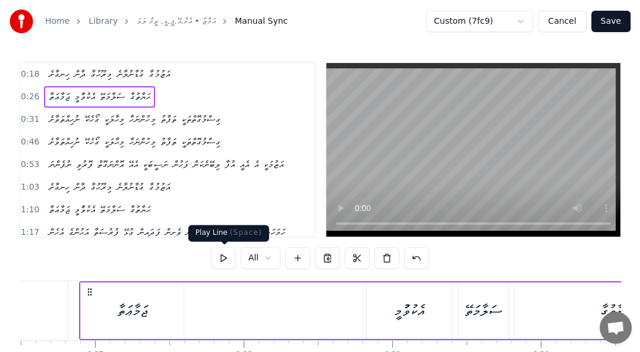
click at [222, 255] on button at bounding box center [223, 257] width 25 height 21
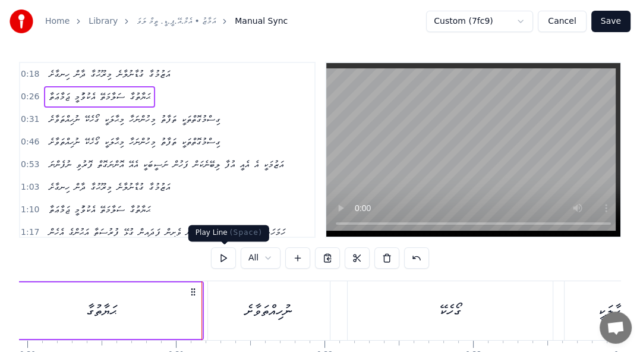
click at [221, 257] on button at bounding box center [223, 257] width 25 height 21
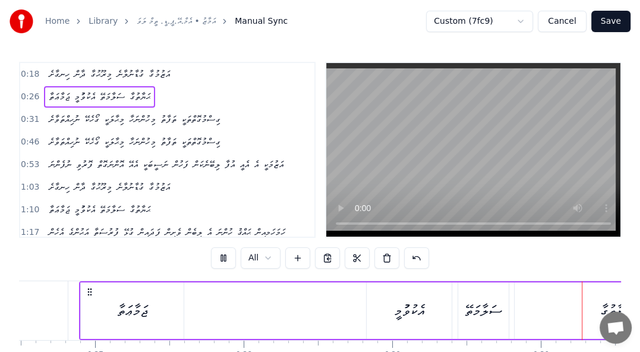
scroll to position [0, 4422]
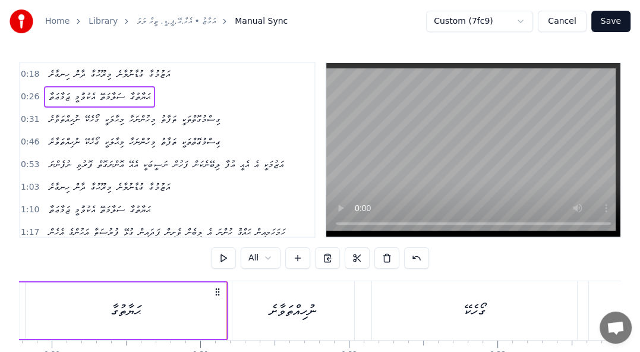
click at [128, 311] on div "ޙަޔާތުގާ" at bounding box center [125, 310] width 30 height 23
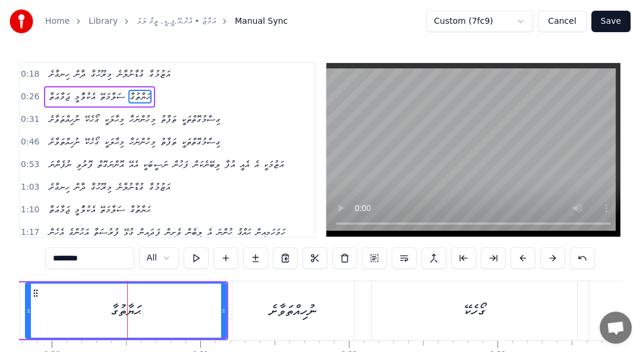
click at [93, 86] on div "ޖަމާޢަތާ އެކުވުުމީ ސަލާމަތޭ ޙަޔާތުގާ" at bounding box center [99, 96] width 111 height 21
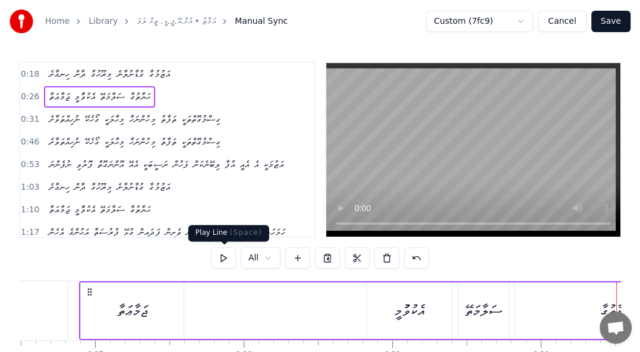
click at [227, 260] on button at bounding box center [223, 257] width 25 height 21
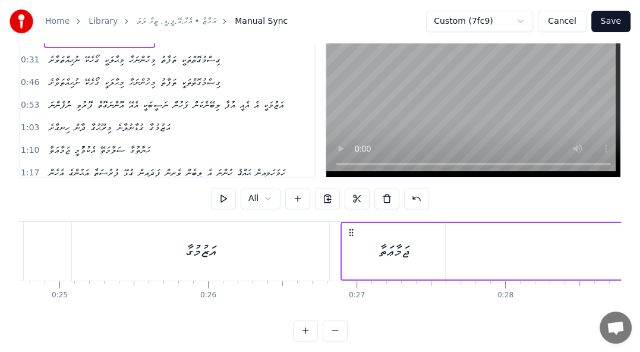
scroll to position [0, 3930]
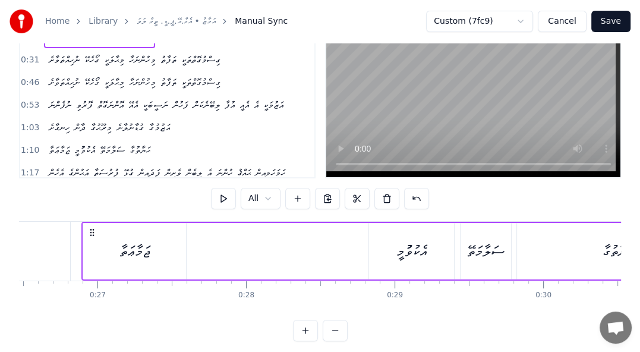
click at [422, 245] on div "އެކުވުުމީ" at bounding box center [411, 251] width 31 height 23
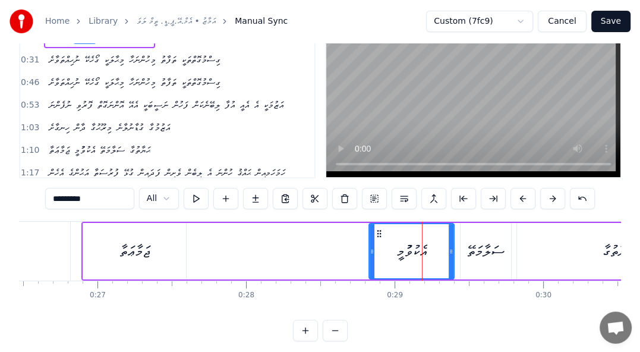
scroll to position [0, 0]
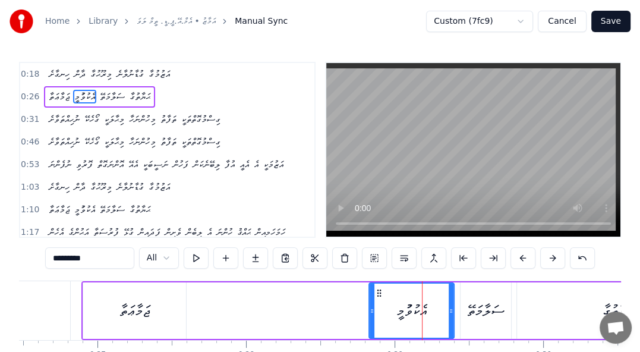
click at [163, 305] on div "ޖަމާޢަތާ" at bounding box center [134, 310] width 103 height 56
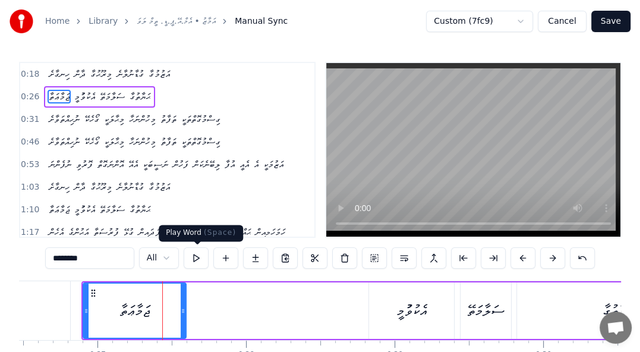
click at [201, 257] on button at bounding box center [196, 257] width 25 height 21
click at [394, 308] on div "އެކުވުުމީ" at bounding box center [411, 310] width 85 height 56
type input "*********"
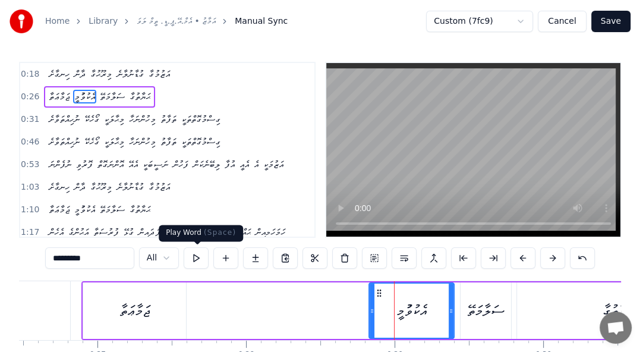
click at [202, 255] on button at bounding box center [196, 257] width 25 height 21
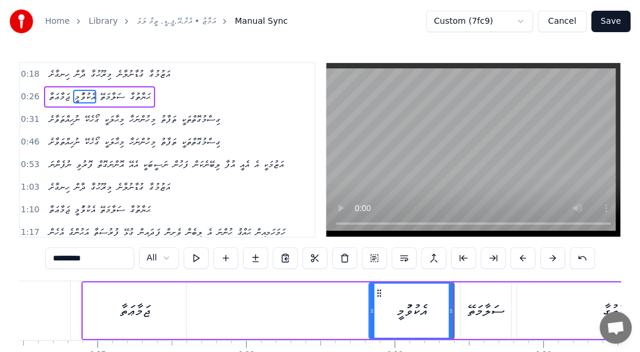
click at [263, 321] on div "ޖަމާޢަތާ އެކުވުުމީ ސަލާމަތޭ ޙަޔާތުގާ" at bounding box center [400, 310] width 638 height 59
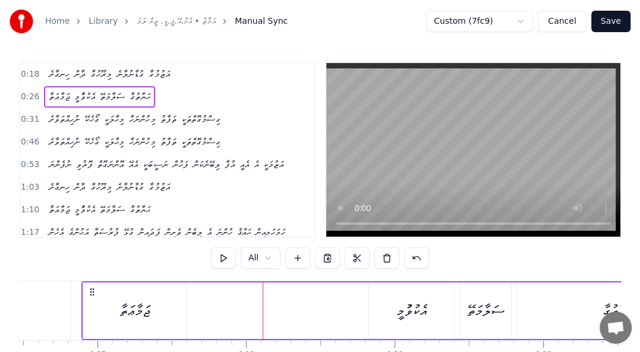
click at [407, 320] on div "އެކުވުުމީ" at bounding box center [411, 310] width 31 height 23
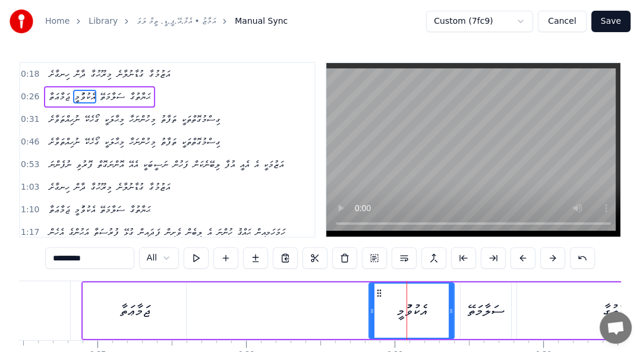
click at [408, 310] on div "އެކުވުުމީ" at bounding box center [411, 310] width 31 height 23
click at [409, 309] on div "އެކުވުުމީ" at bounding box center [411, 310] width 31 height 23
click at [414, 310] on div "އެކުވުުމީ" at bounding box center [411, 310] width 31 height 23
click at [411, 309] on div "އެކުވުުމީ" at bounding box center [411, 310] width 31 height 23
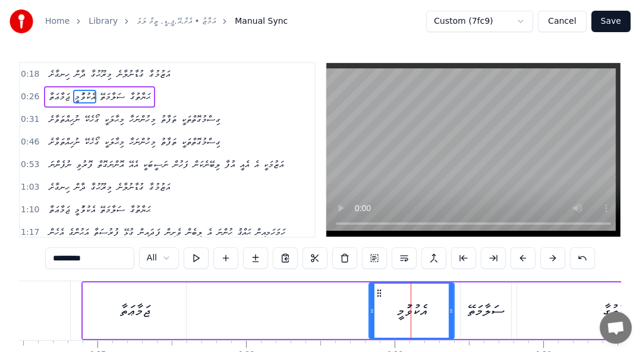
click at [77, 100] on span "އެކުވުުމީ" at bounding box center [84, 97] width 23 height 14
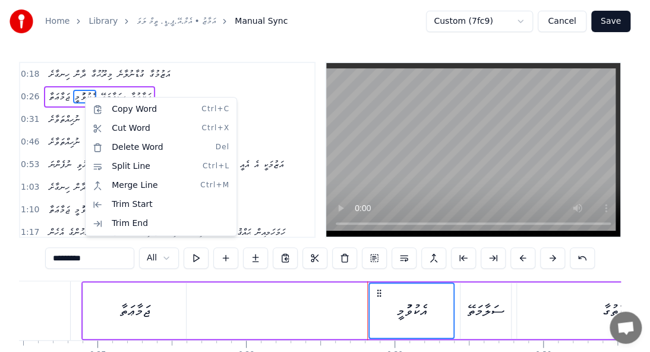
click at [174, 313] on html "Home Library އަމާޒު • އެމް.އޭ.ޕީ.ޑީ. ތީމް ލަވަ Manual Sync Custom (7fc9) Cancel…" at bounding box center [325, 209] width 650 height 419
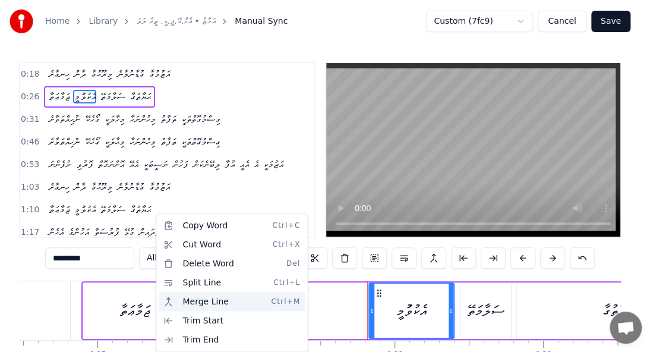
click at [181, 305] on div "Merge Line Ctrl+M" at bounding box center [232, 301] width 146 height 19
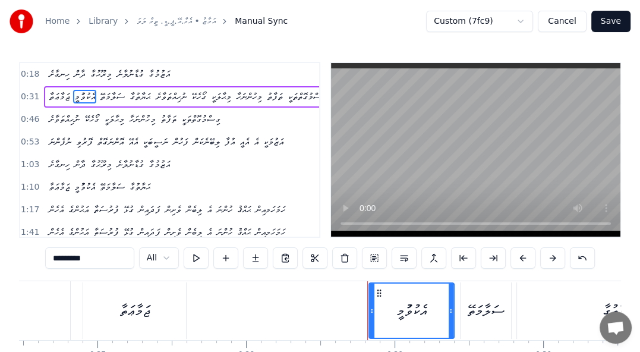
click at [584, 257] on button at bounding box center [582, 257] width 25 height 21
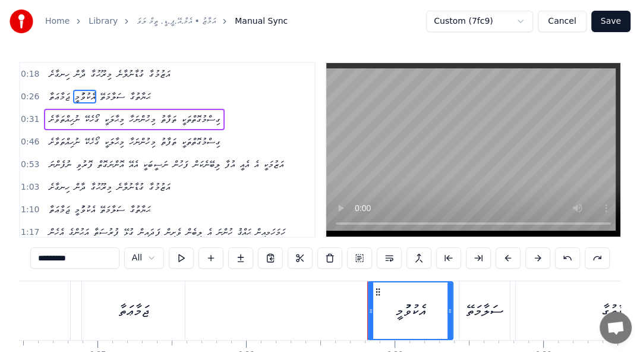
click at [152, 314] on div "ޖަމާޢަތާ" at bounding box center [133, 310] width 103 height 59
type input "********"
